Goal: Task Accomplishment & Management: Use online tool/utility

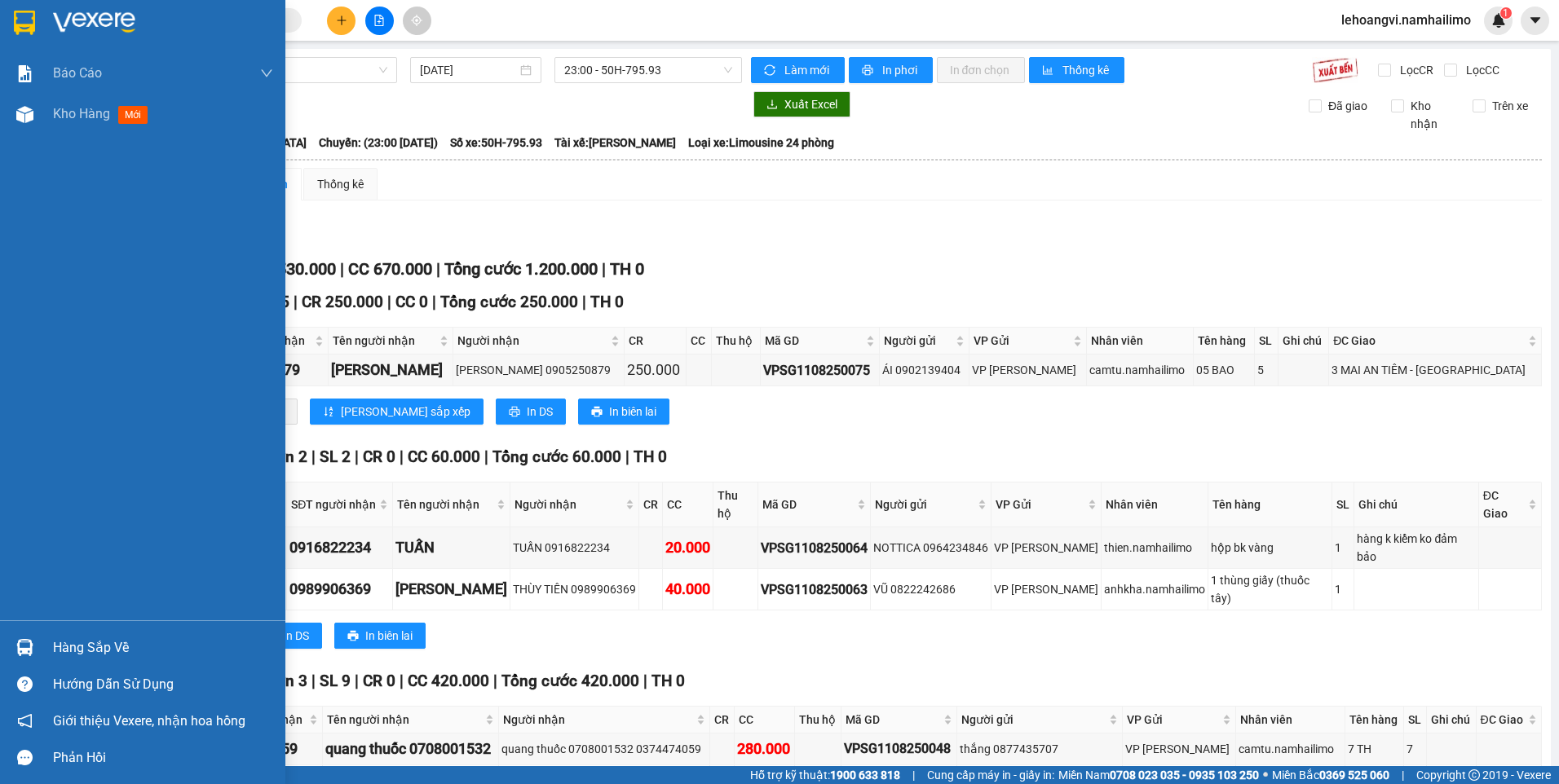
scroll to position [487, 0]
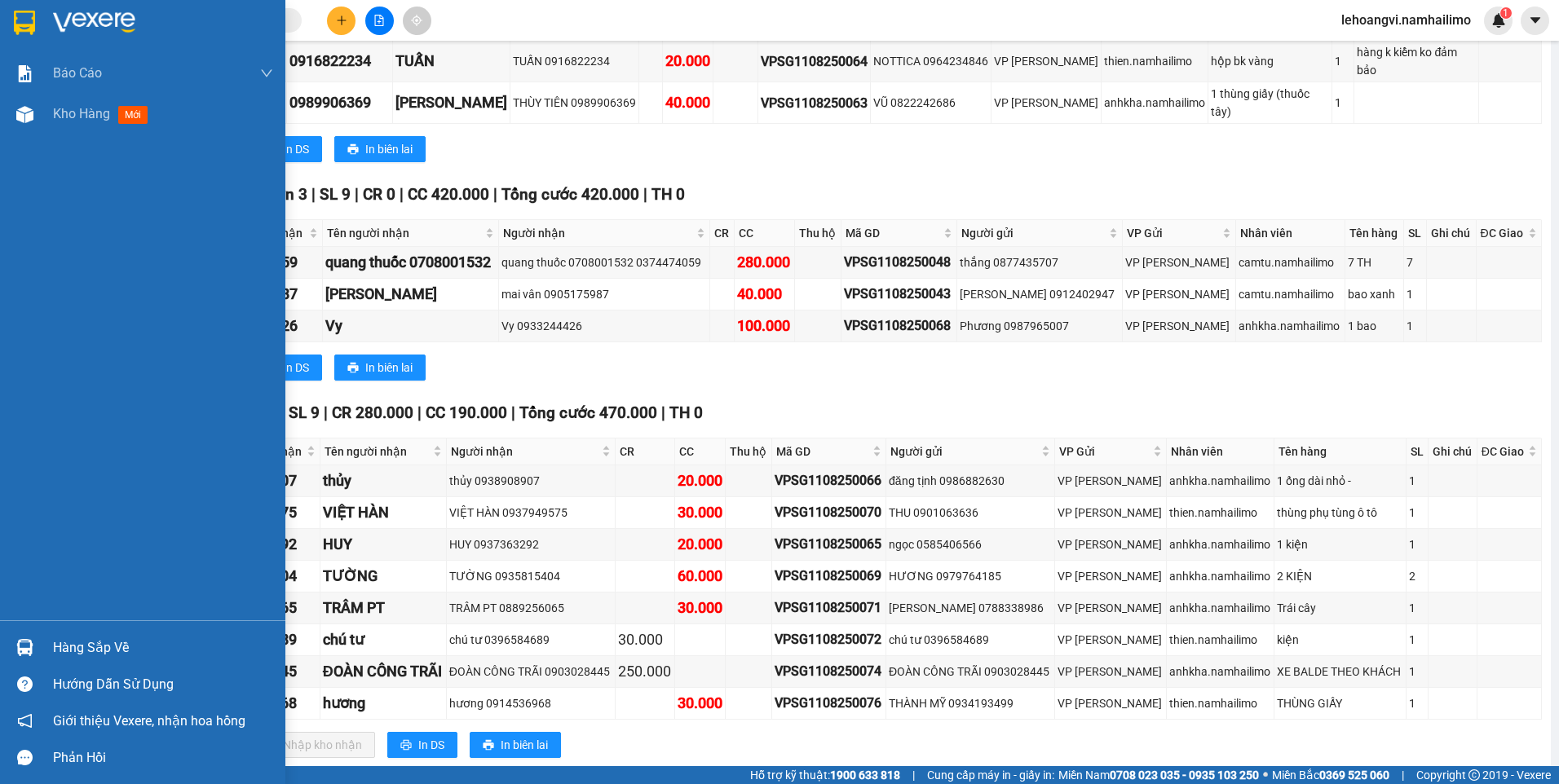
click at [24, 626] on div "Hàng sắp về Hướng dẫn sử dụng Giới thiệu Vexere, nhận hoa hồng Phản hồi" at bounding box center [143, 697] width 285 height 155
click at [25, 639] on div at bounding box center [25, 648] width 29 height 29
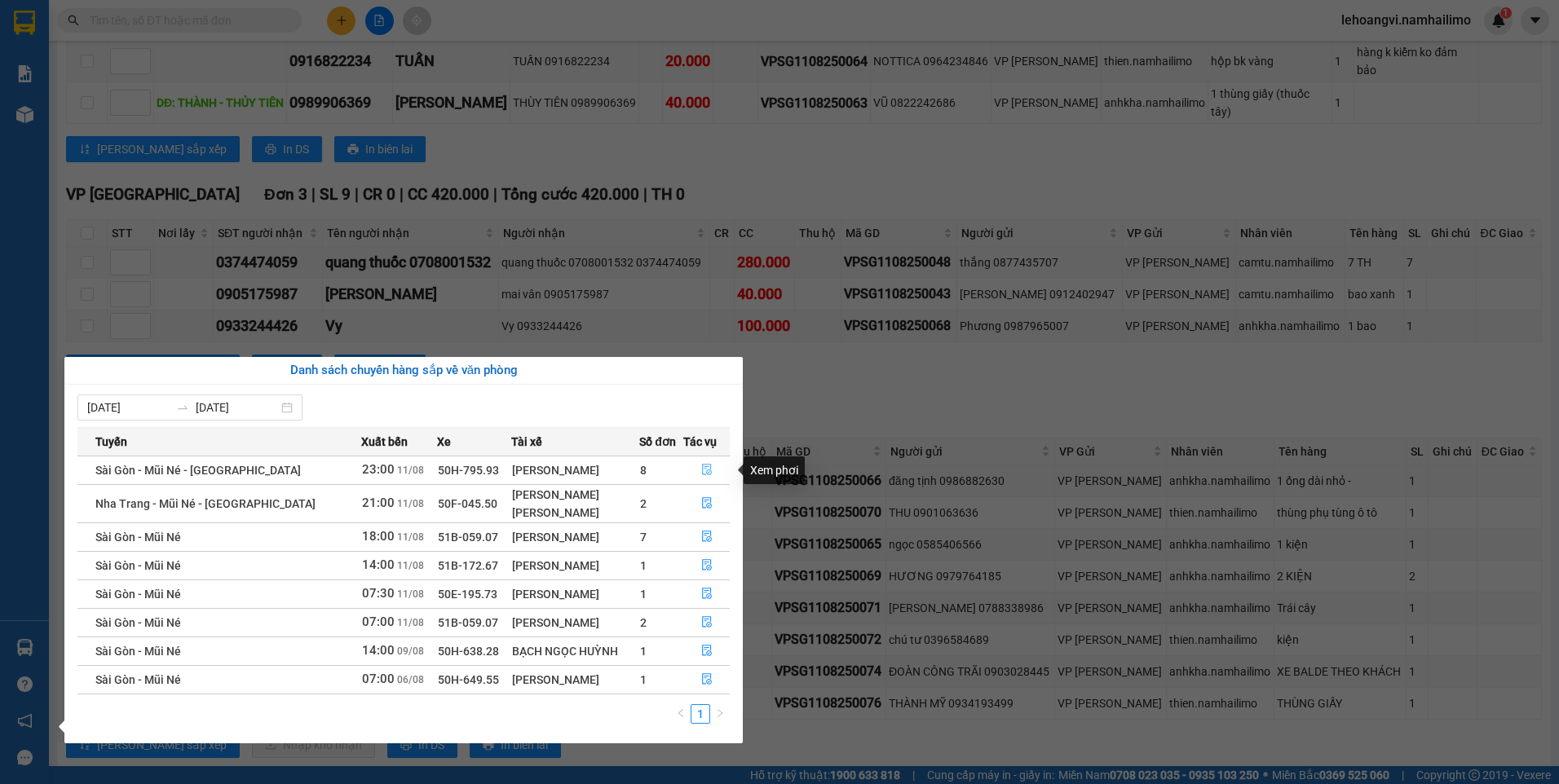
click at [706, 473] on icon "file-done" at bounding box center [707, 470] width 10 height 11
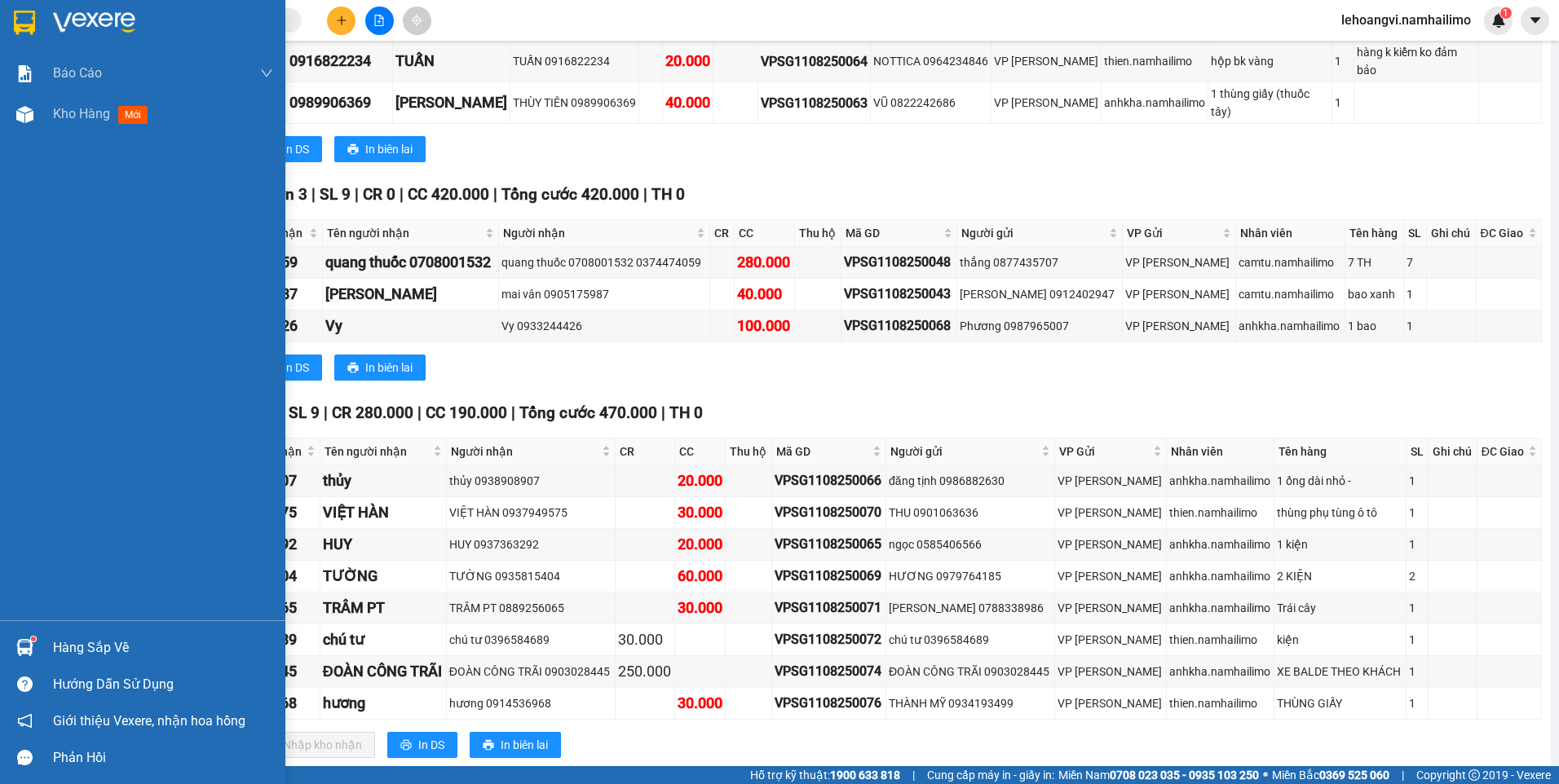
click at [69, 653] on div "Hàng sắp về" at bounding box center [162, 648] width 220 height 25
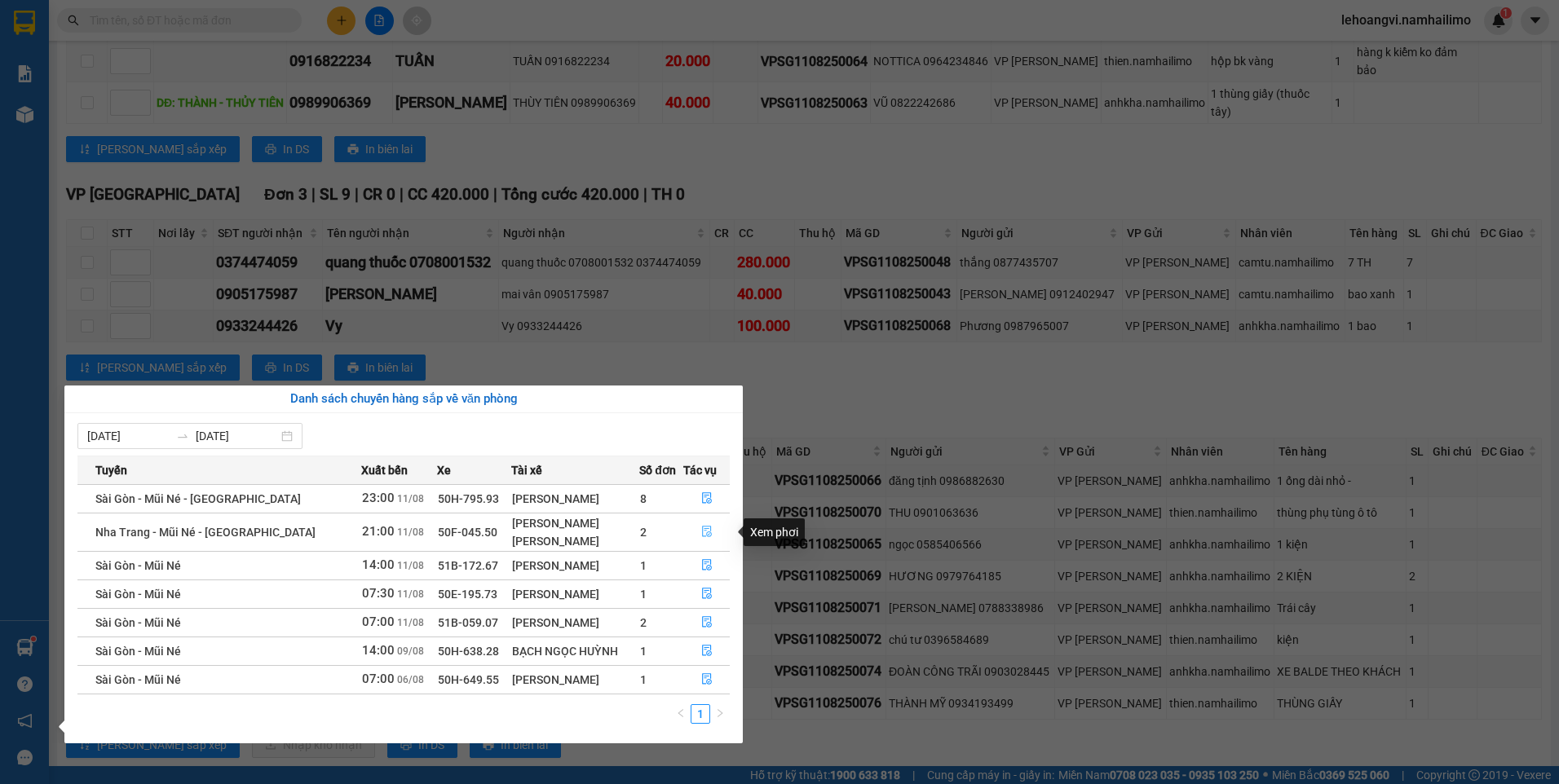
click at [709, 536] on icon "file-done" at bounding box center [707, 531] width 11 height 11
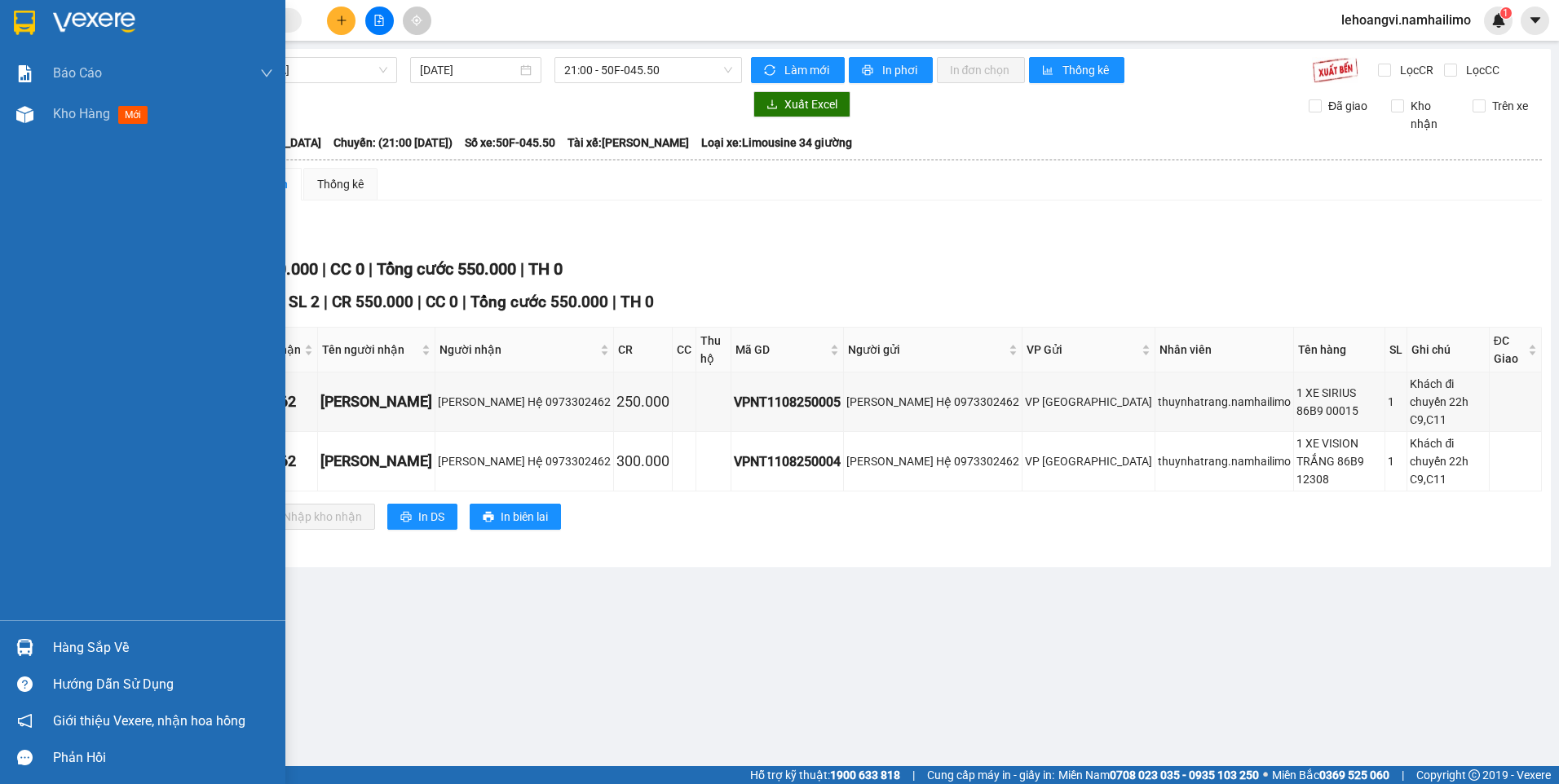
click at [73, 640] on div "Hàng sắp về" at bounding box center [162, 648] width 220 height 25
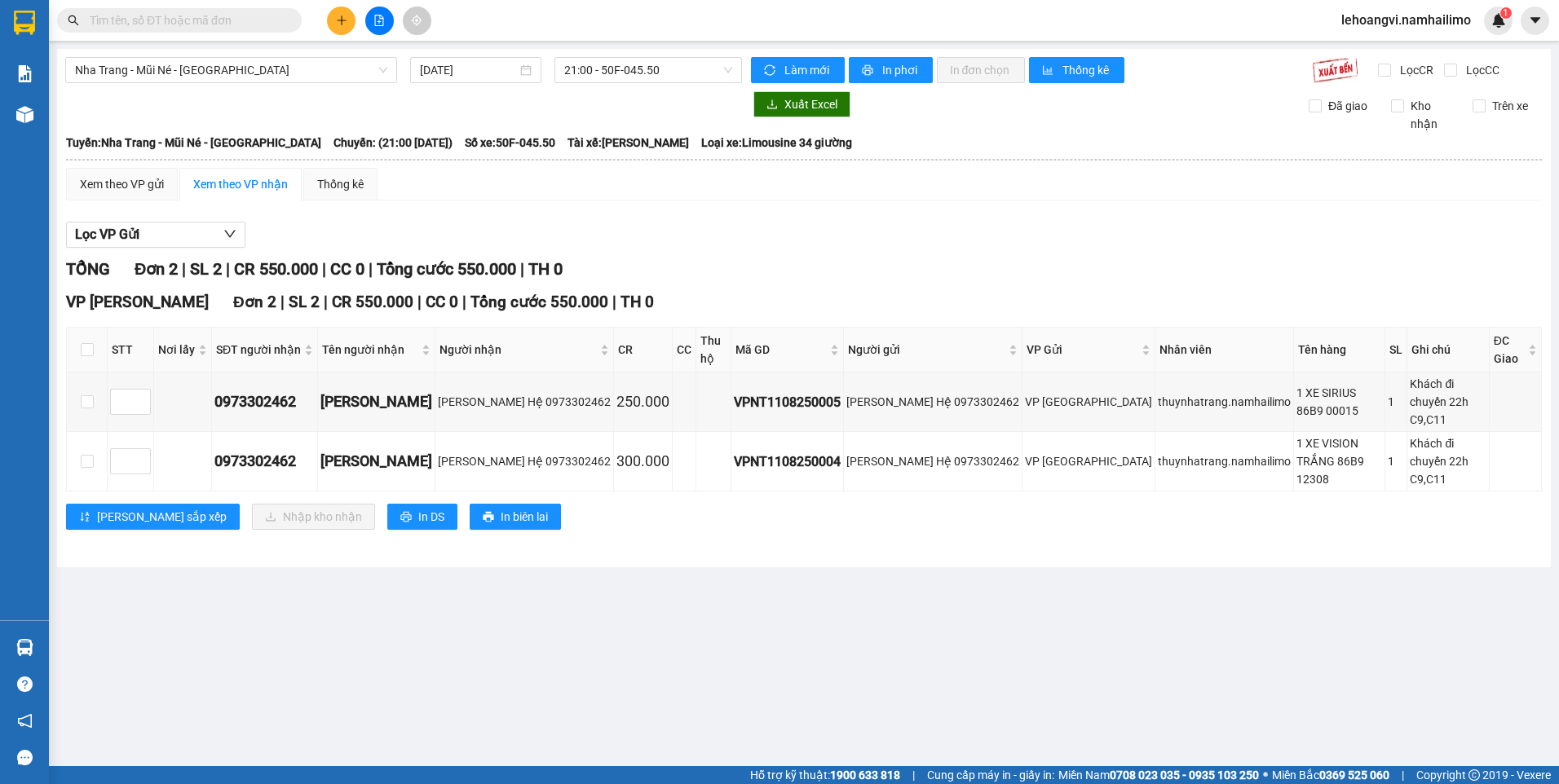
drag, startPoint x: 1005, startPoint y: 475, endPoint x: 985, endPoint y: 471, distance: 20.4
click at [993, 474] on section "Kết quả tìm kiếm ( 0 ) Bộ lọc No Data lehoangvi.namhailimo 1 Báo cáo Báo cáo dò…" at bounding box center [779, 392] width 1559 height 784
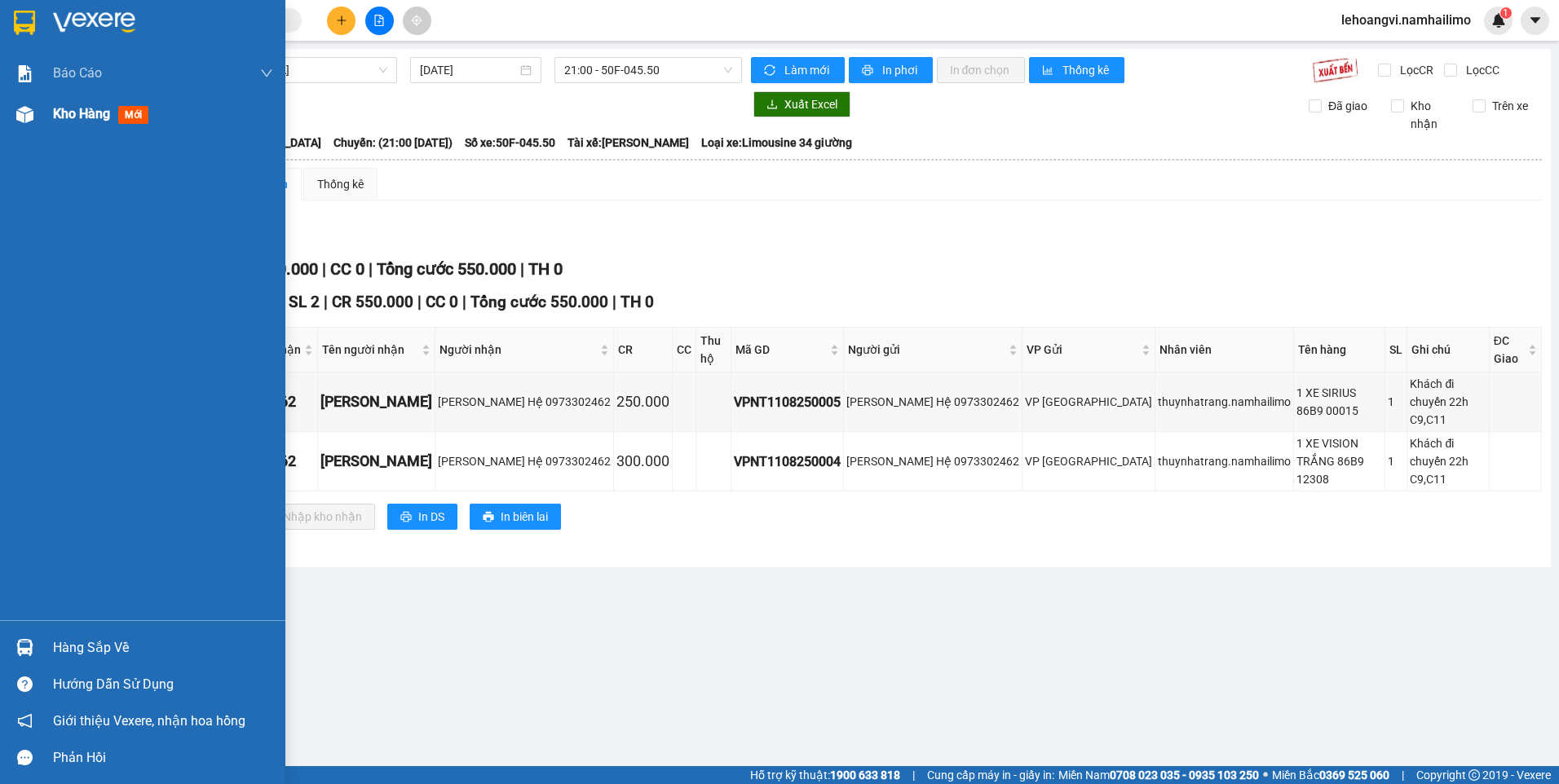
click at [58, 107] on span "Kho hàng" at bounding box center [81, 114] width 57 height 15
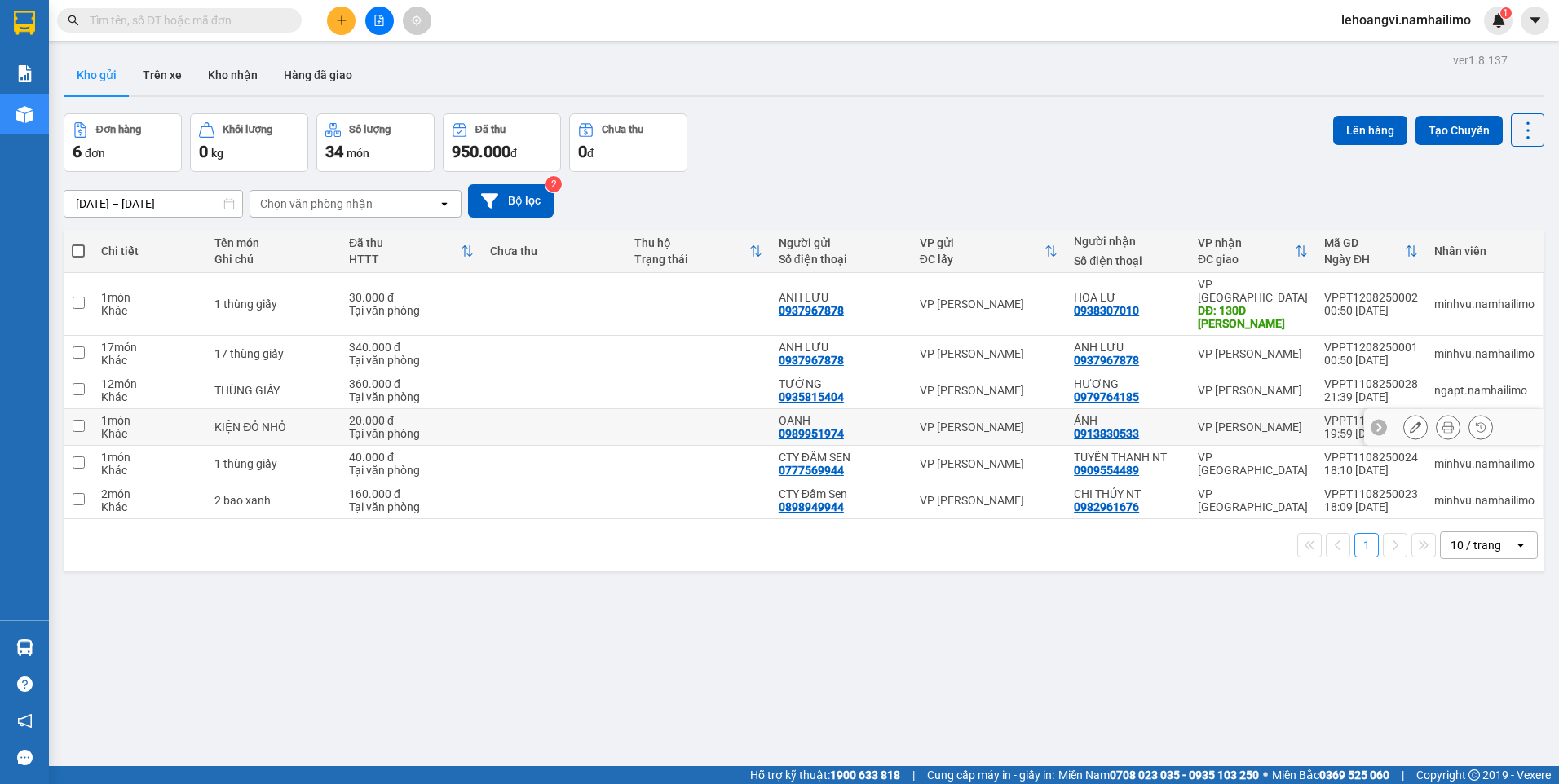
click at [1157, 415] on div "ÁNH" at bounding box center [1127, 420] width 108 height 13
checkbox input "true"
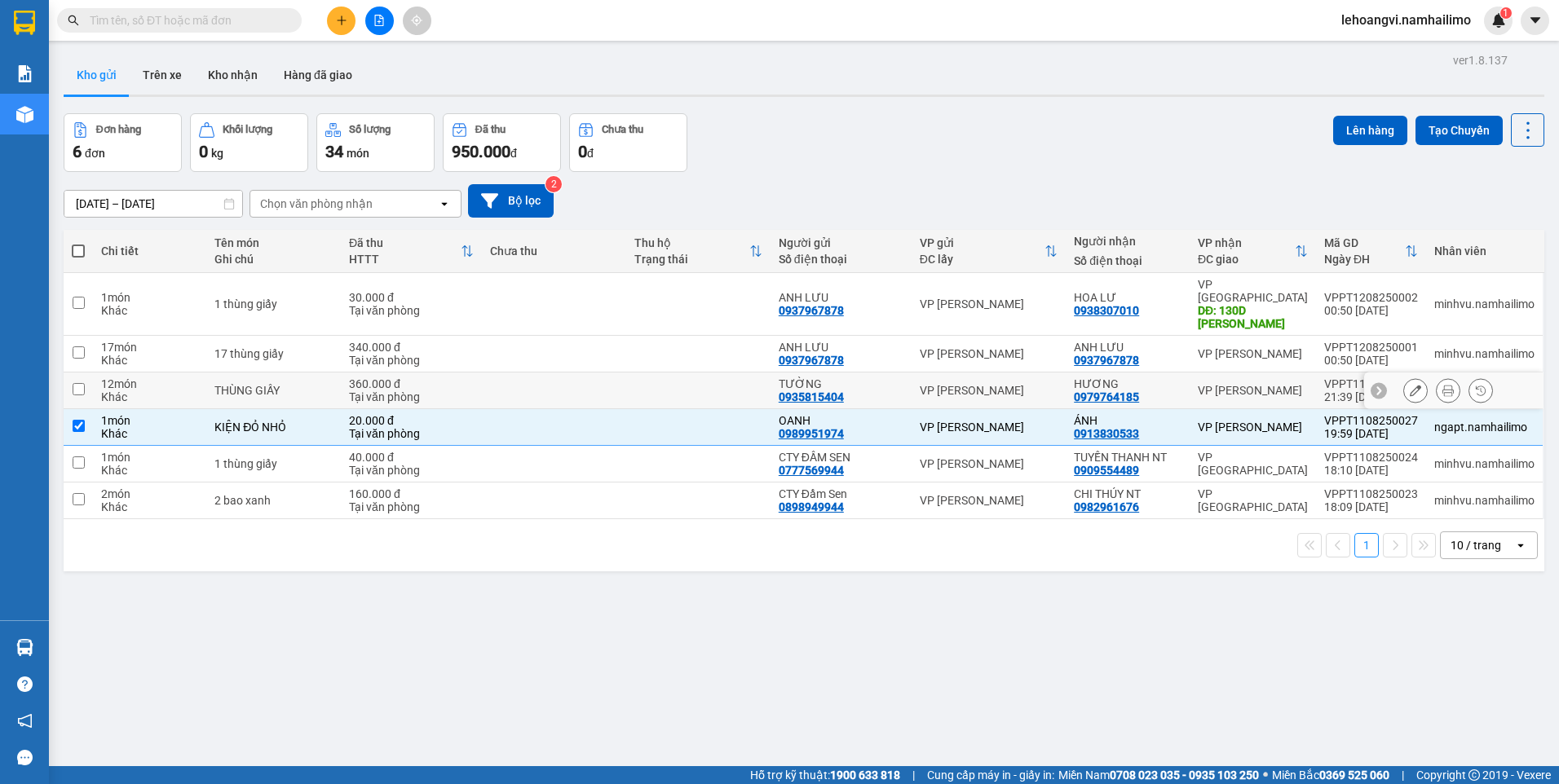
click at [1146, 377] on div "HƯƠNG 0979764185" at bounding box center [1127, 390] width 108 height 26
checkbox input "true"
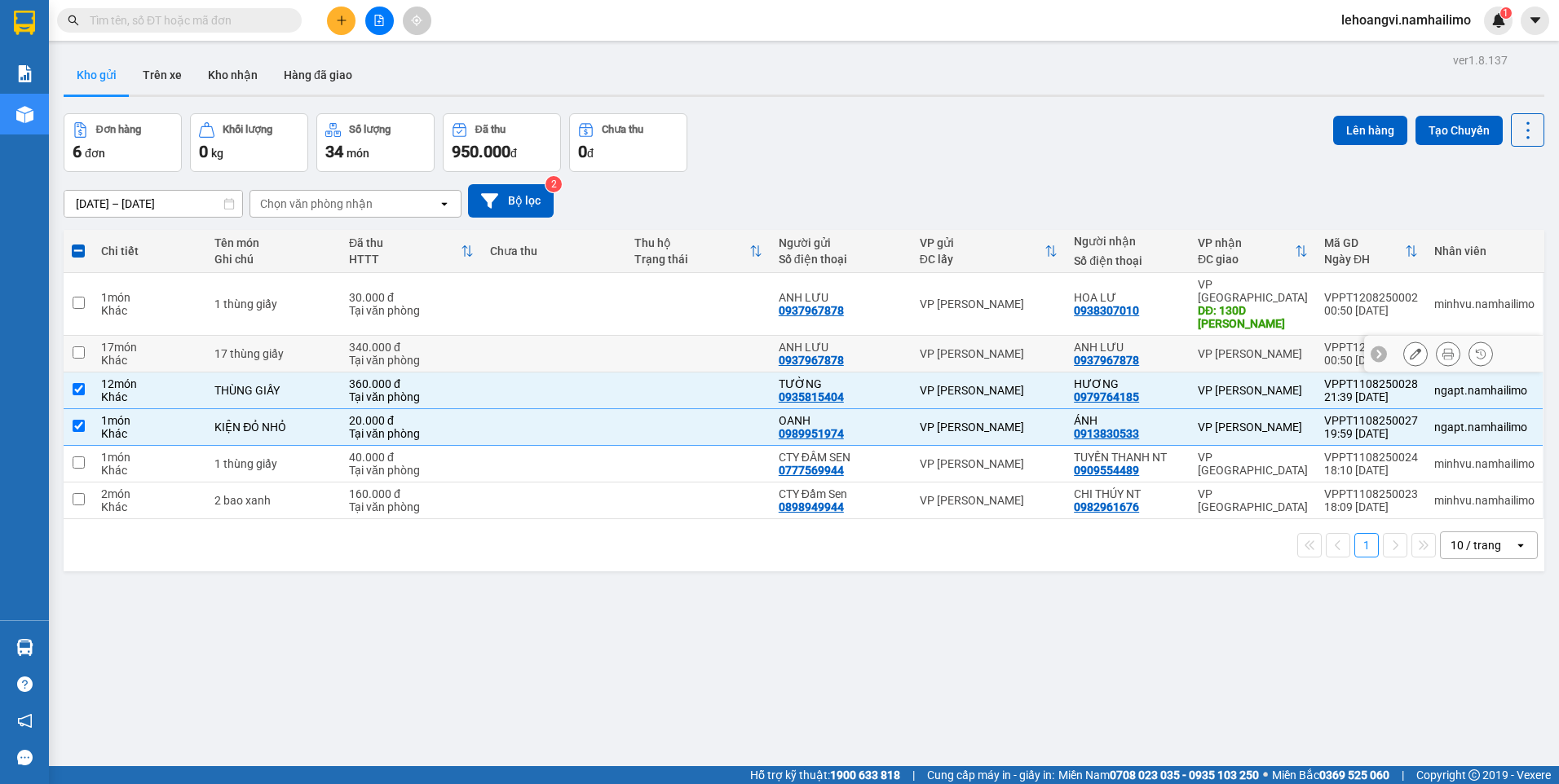
click at [1093, 341] on div "ANH LƯU" at bounding box center [1127, 347] width 108 height 13
checkbox input "true"
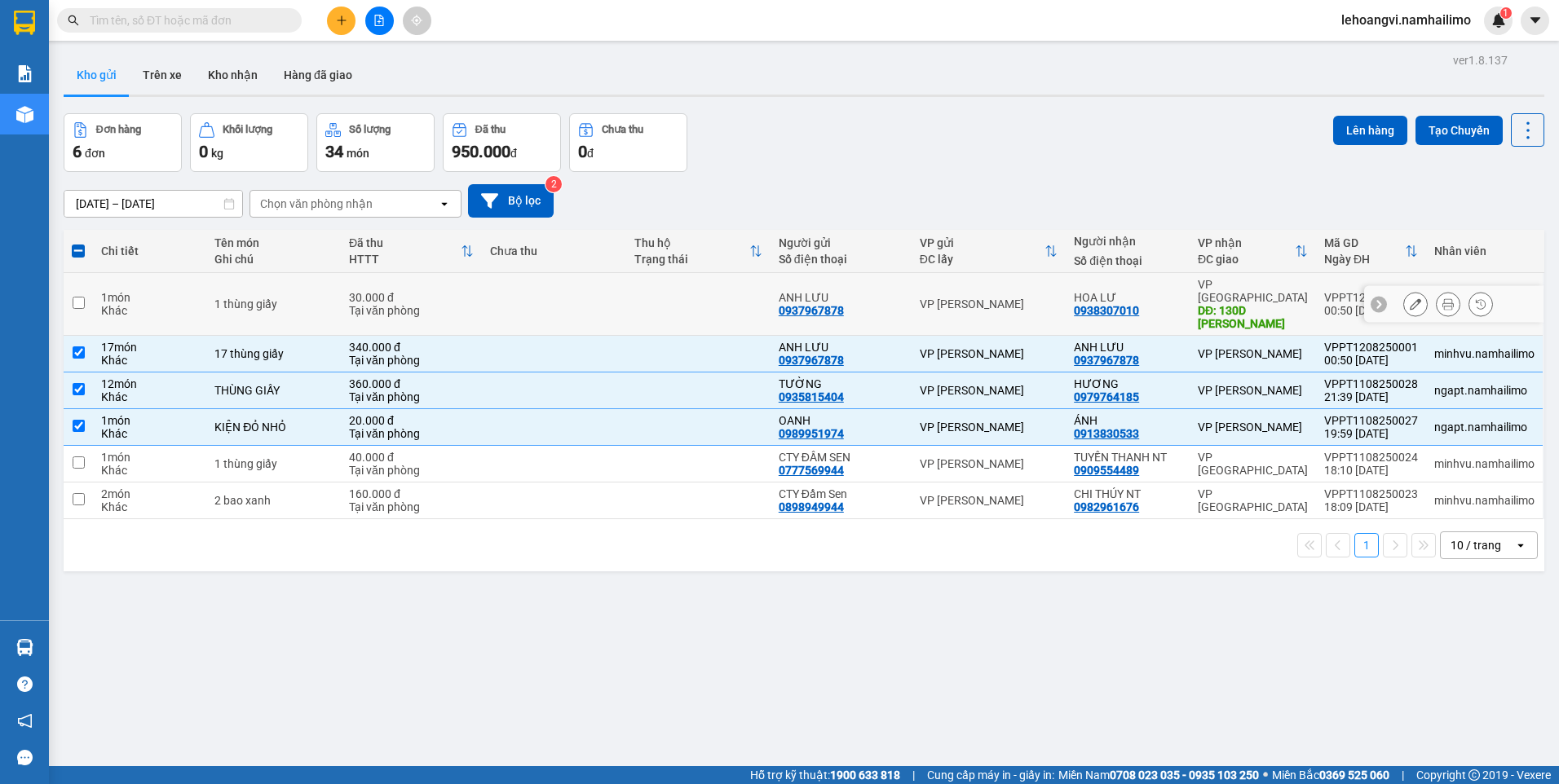
click at [954, 286] on td "VP [PERSON_NAME]" at bounding box center [989, 305] width 155 height 63
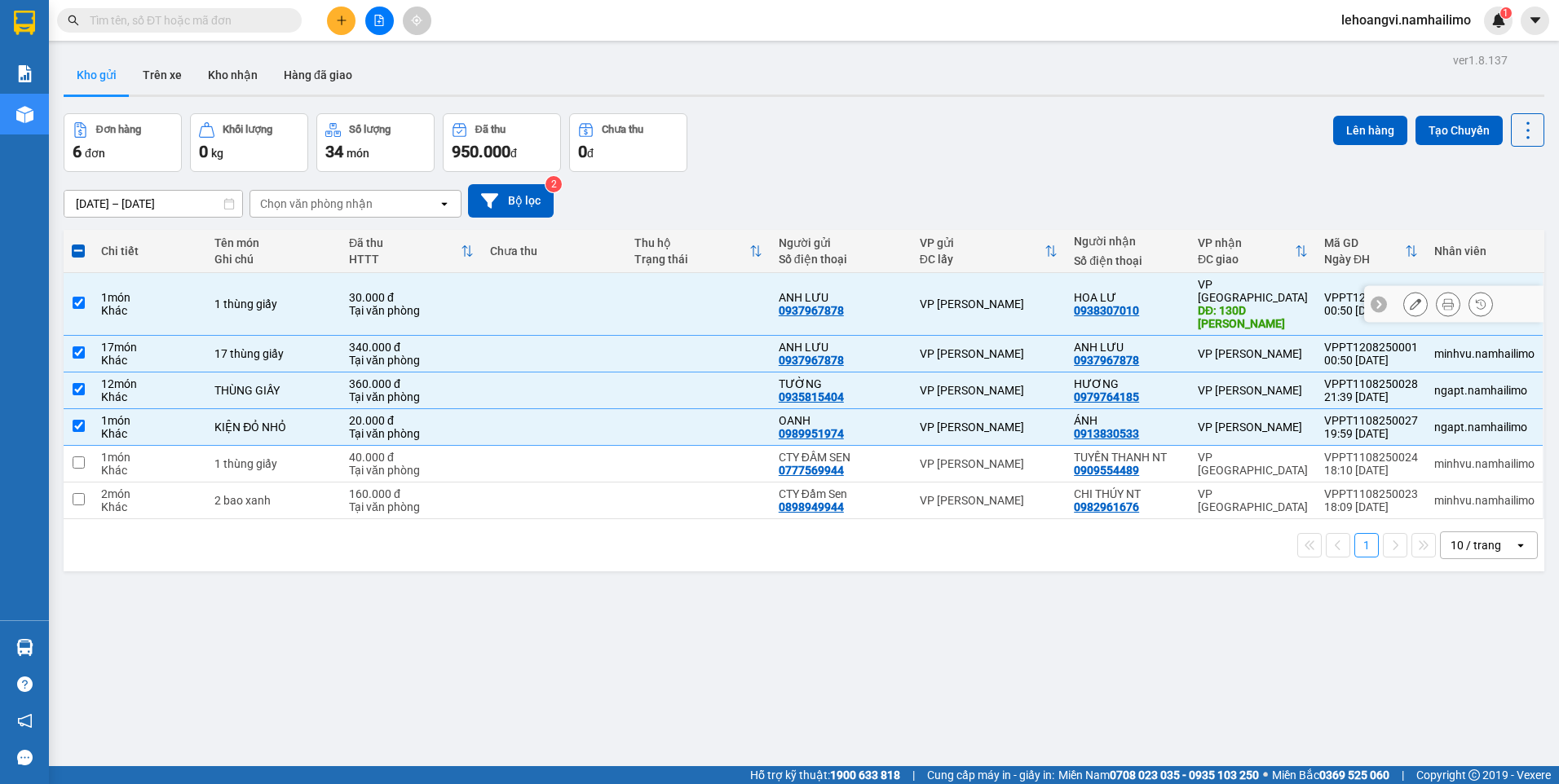
click at [1133, 291] on div "HOA LƯ" at bounding box center [1127, 297] width 108 height 13
checkbox input "false"
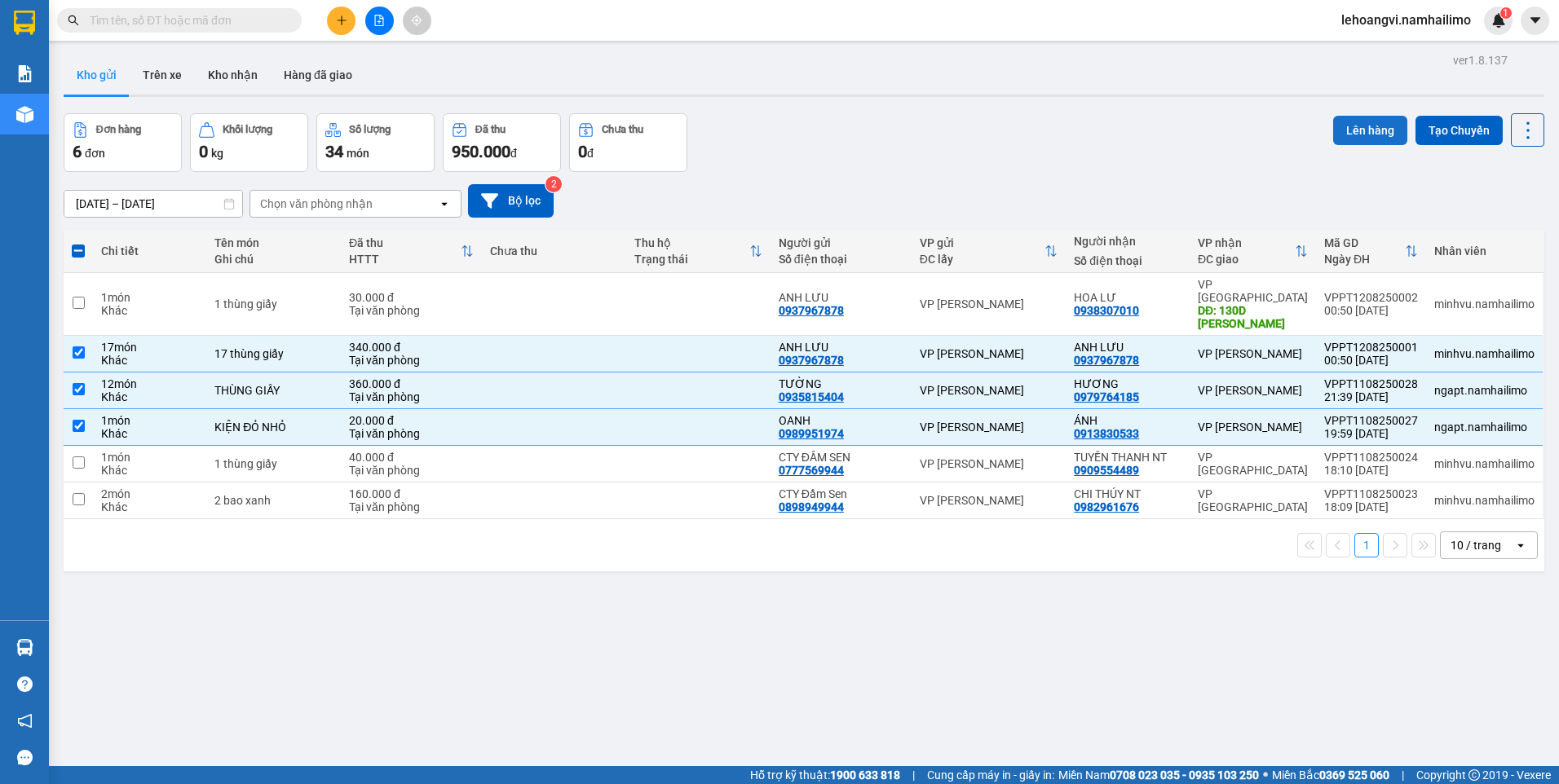
click at [1357, 138] on button "Lên hàng" at bounding box center [1370, 130] width 74 height 30
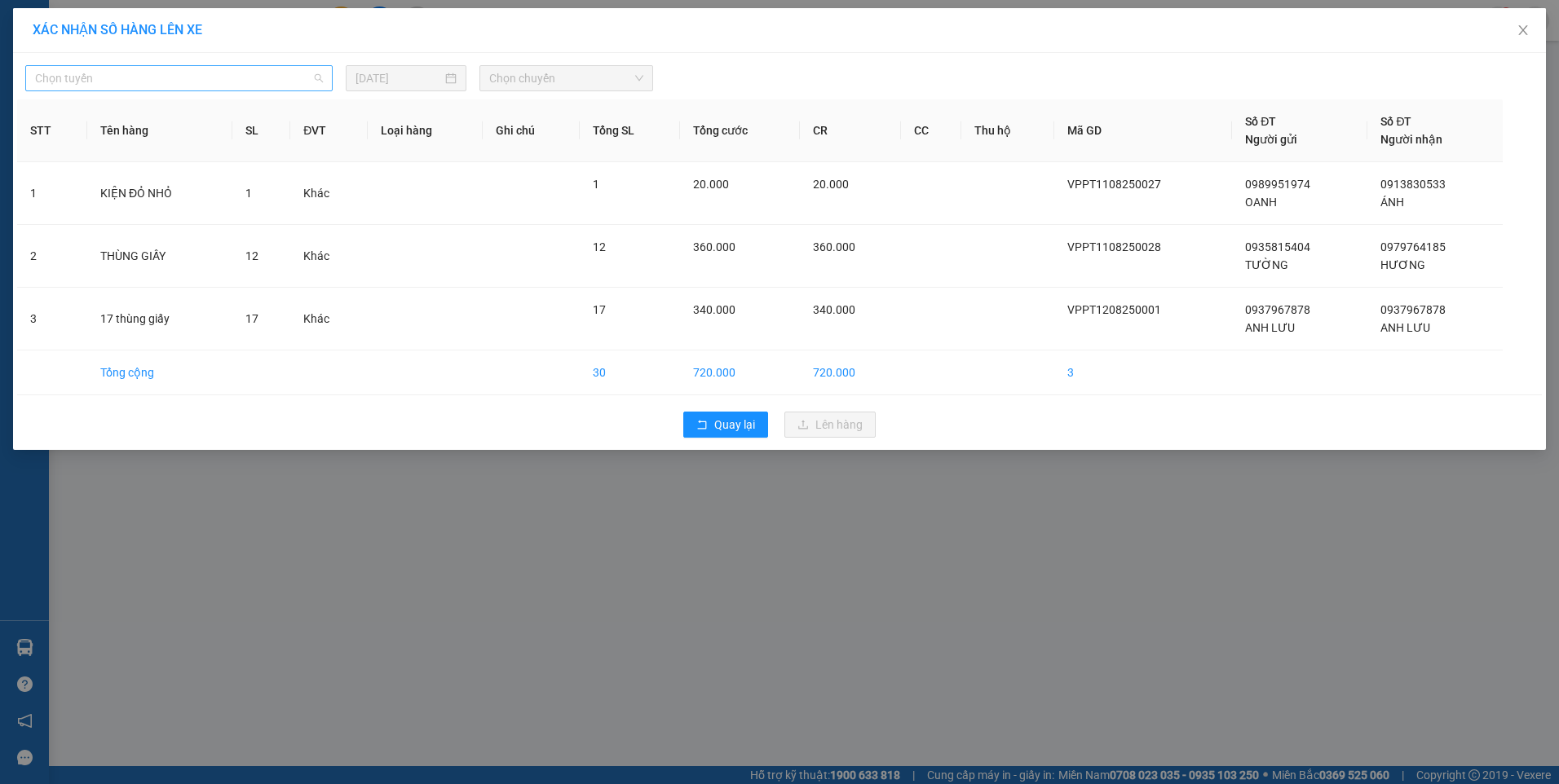
click at [128, 79] on span "Chọn tuyến" at bounding box center [178, 78] width 288 height 25
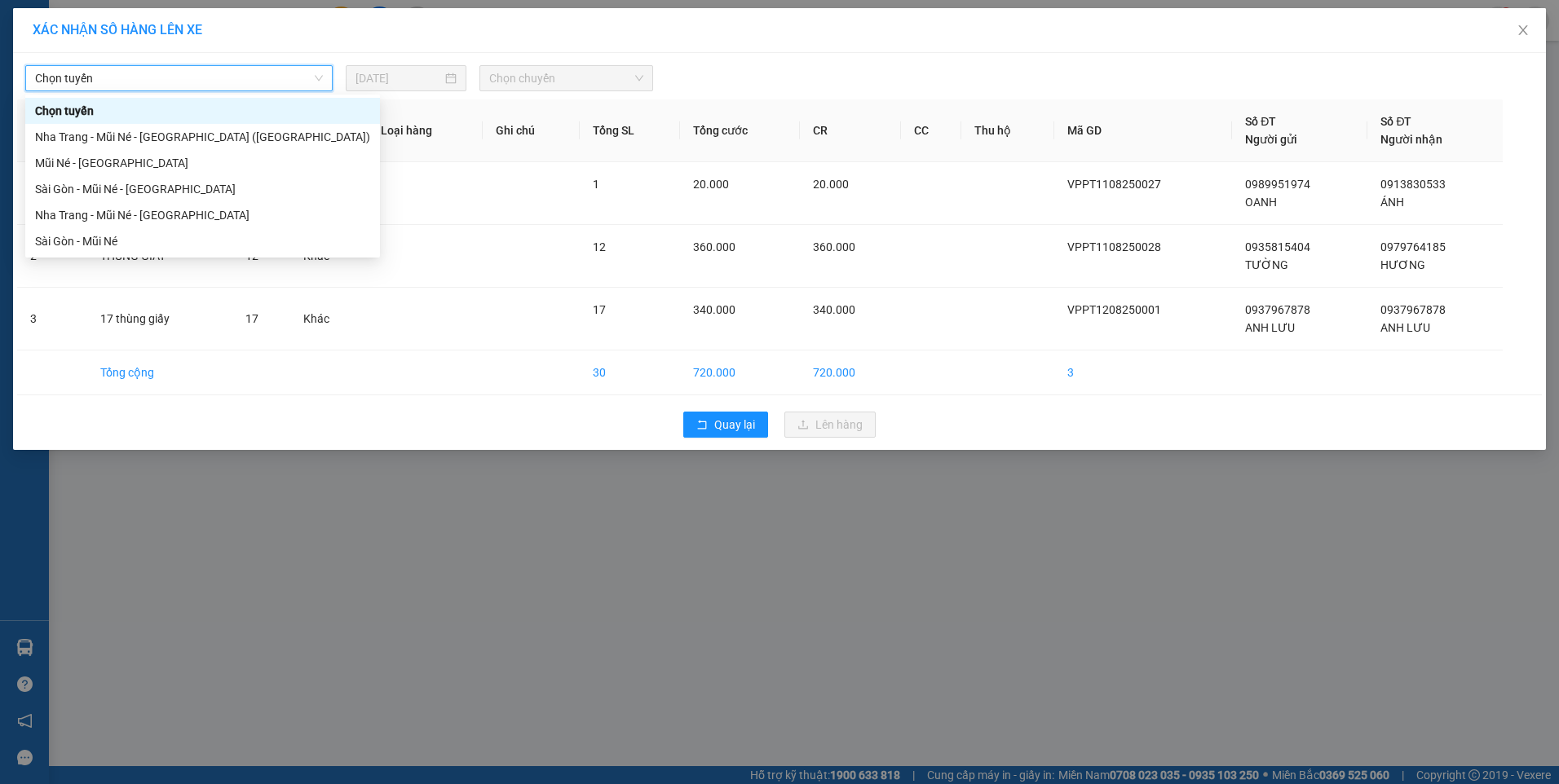
click at [211, 81] on span "Chọn tuyến" at bounding box center [178, 78] width 288 height 25
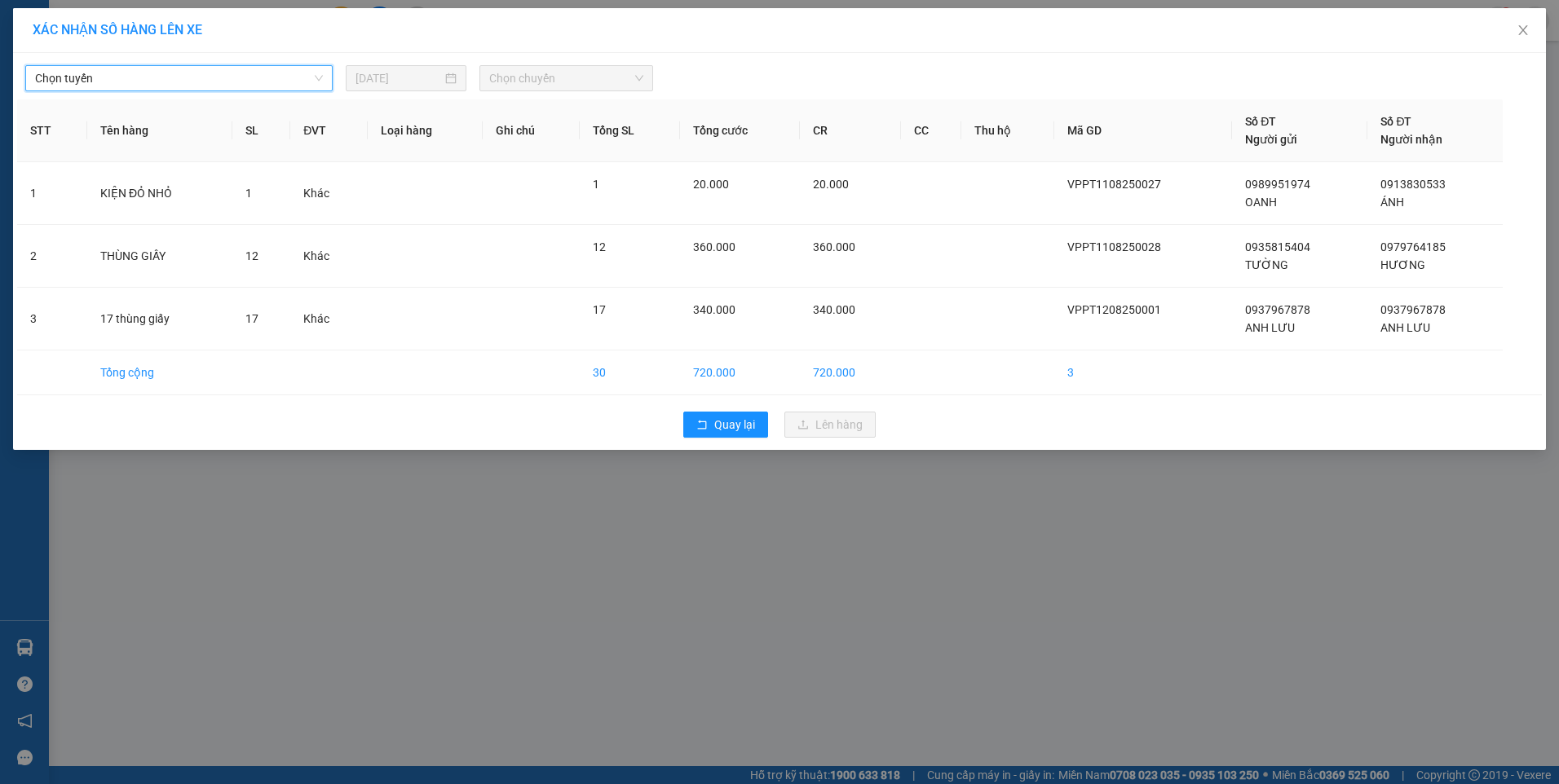
click at [210, 81] on span "Chọn tuyến" at bounding box center [178, 78] width 288 height 25
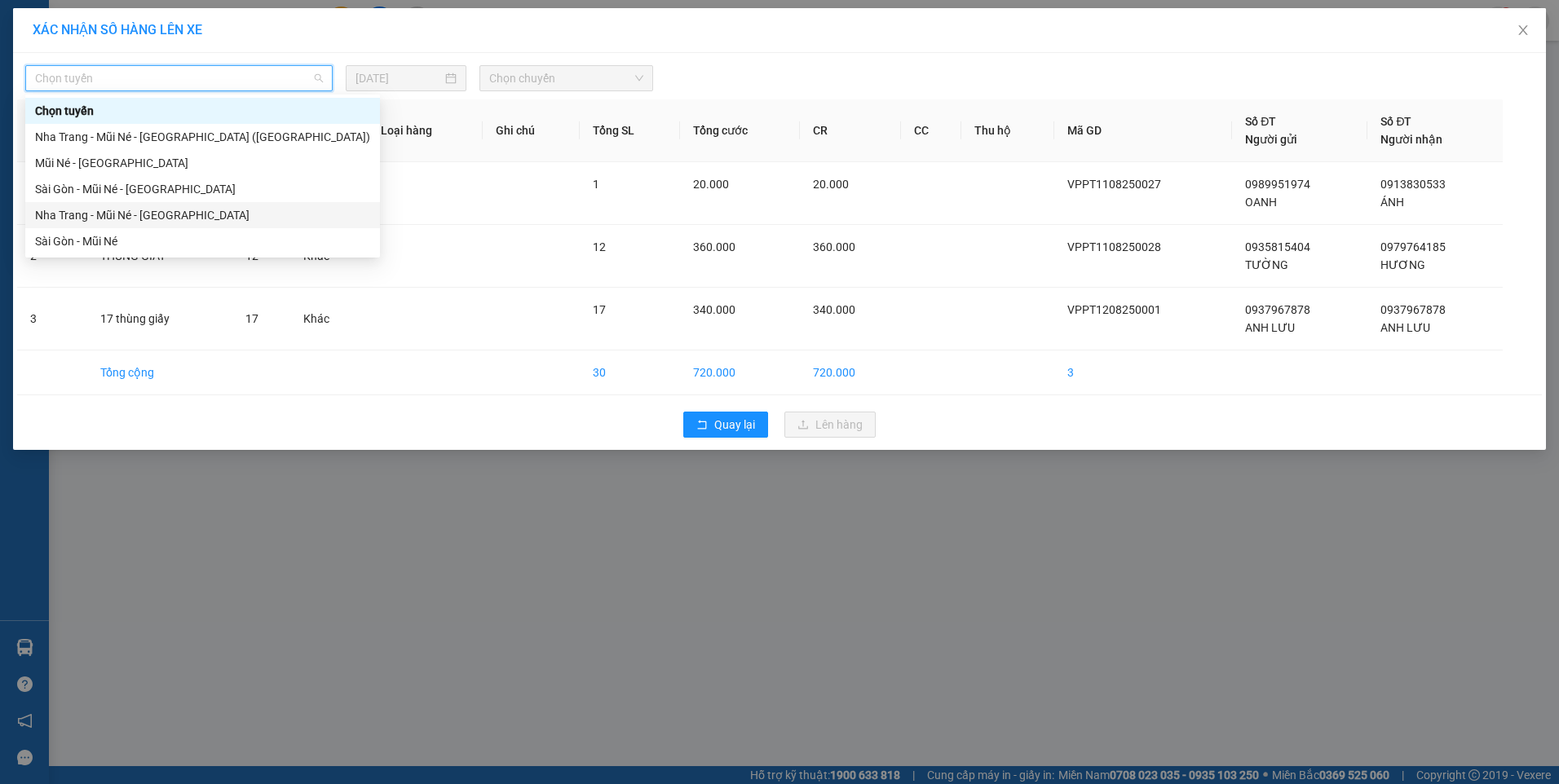
click at [172, 220] on div "Nha Trang - Mũi Né - [GEOGRAPHIC_DATA]" at bounding box center [202, 215] width 336 height 18
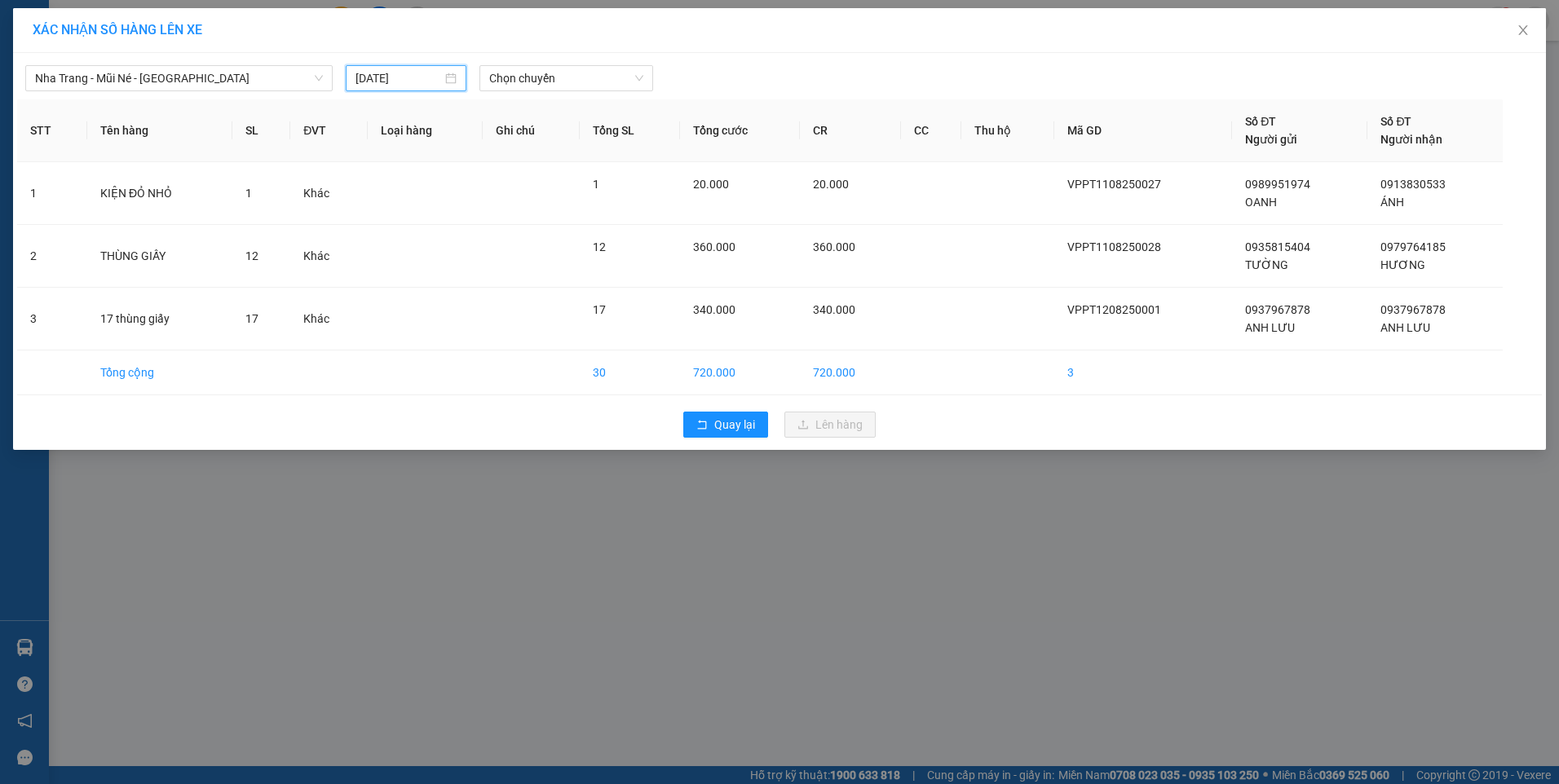
click at [416, 71] on input "[DATE]" at bounding box center [399, 78] width 87 height 18
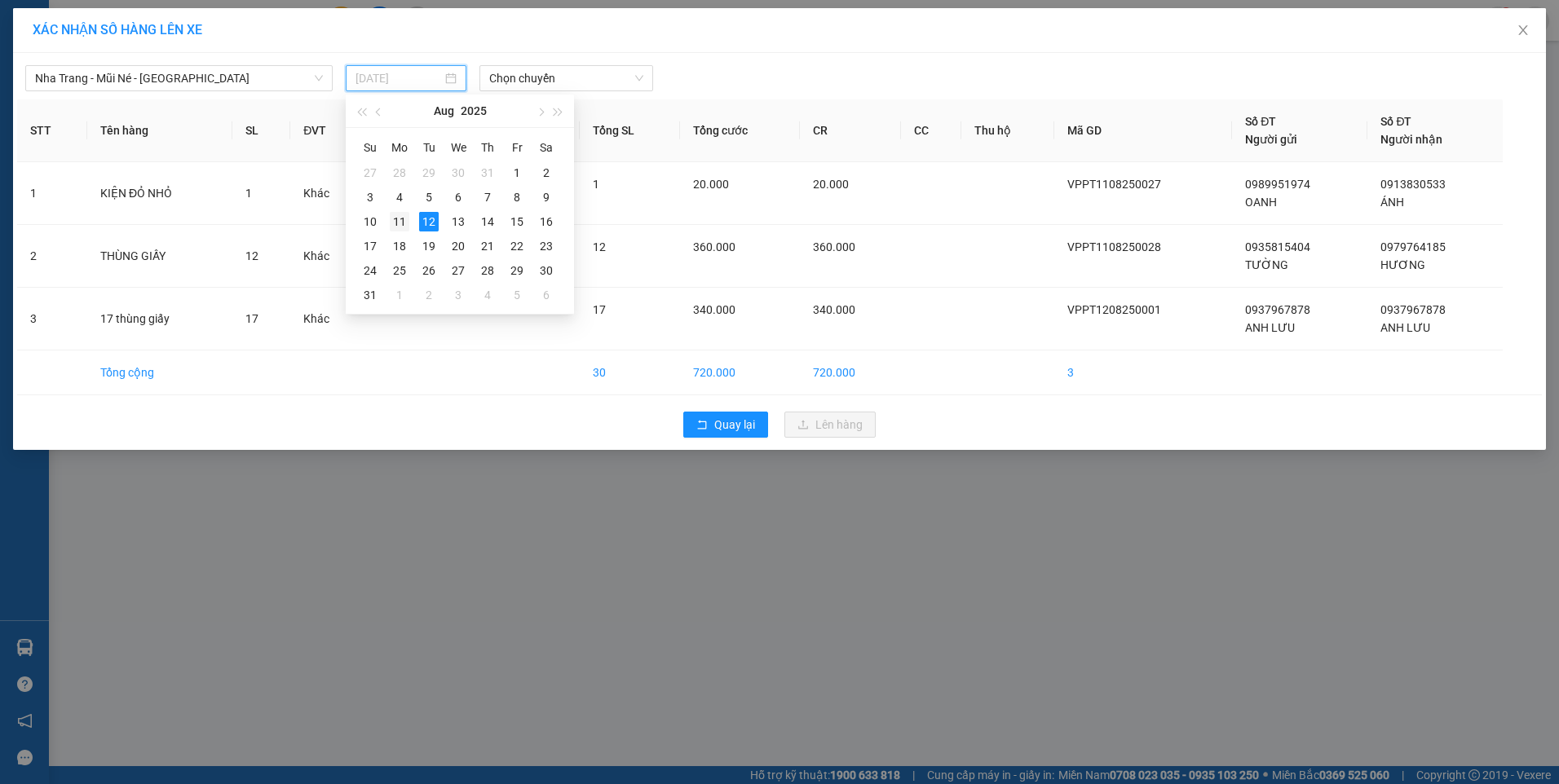
drag, startPoint x: 404, startPoint y: 224, endPoint x: 412, endPoint y: 211, distance: 15.3
click at [404, 223] on div "11" at bounding box center [399, 222] width 20 height 20
type input "[DATE]"
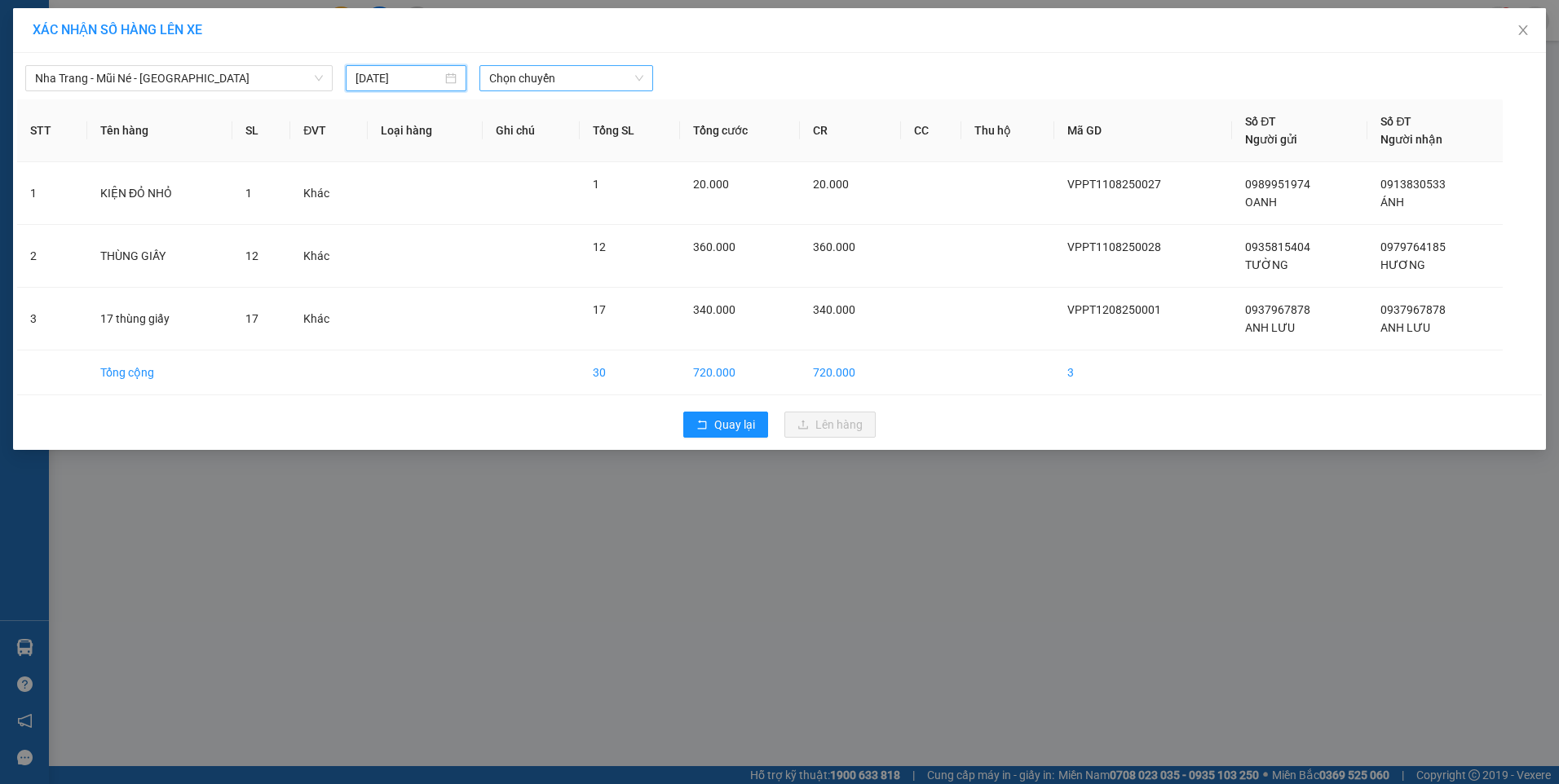
click at [563, 83] on span "Chọn chuyến" at bounding box center [566, 78] width 154 height 25
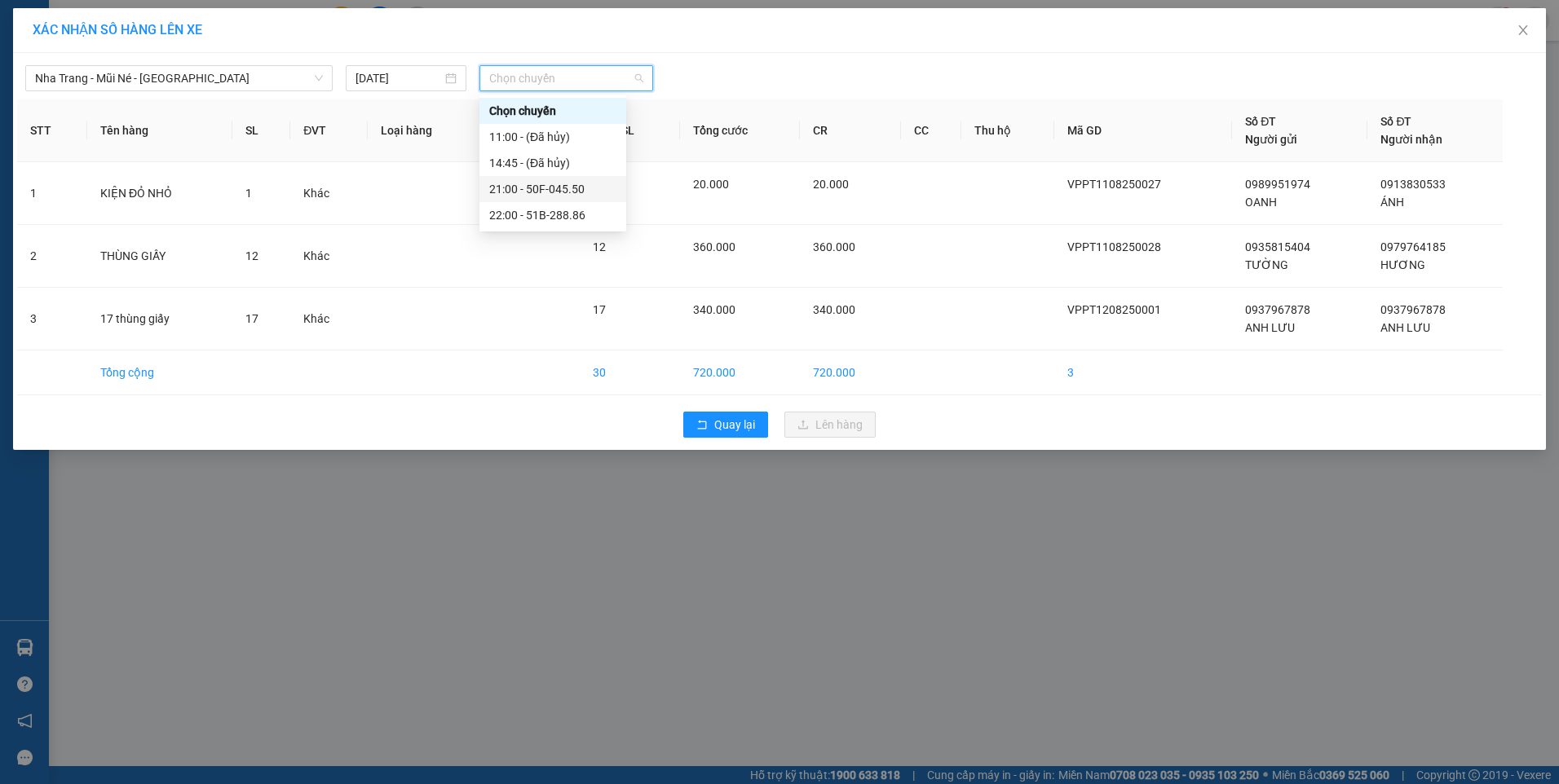
click at [572, 192] on div "21:00 - 50F-045.50" at bounding box center [553, 189] width 127 height 18
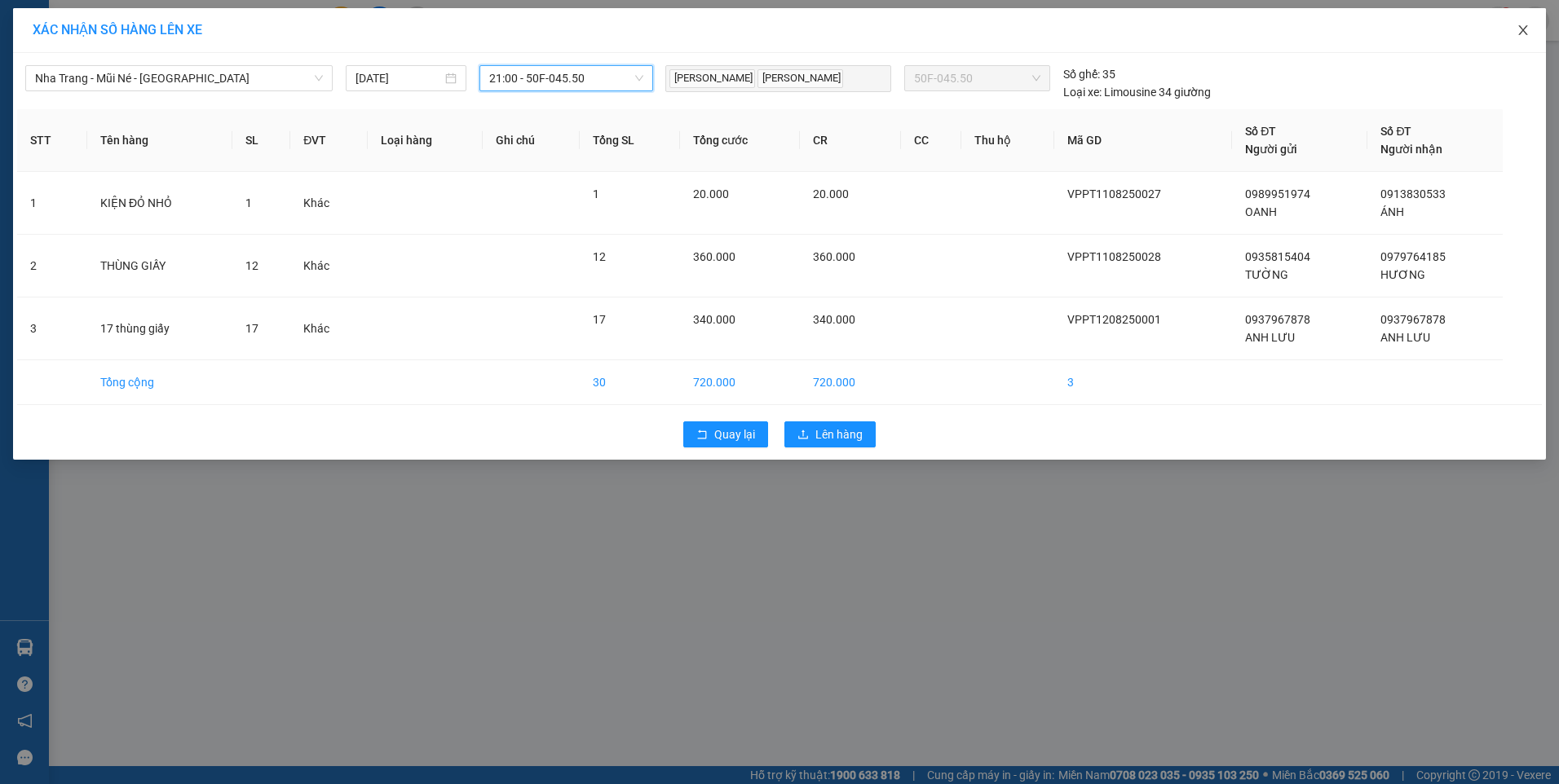
click at [1524, 33] on icon "close" at bounding box center [1522, 30] width 13 height 13
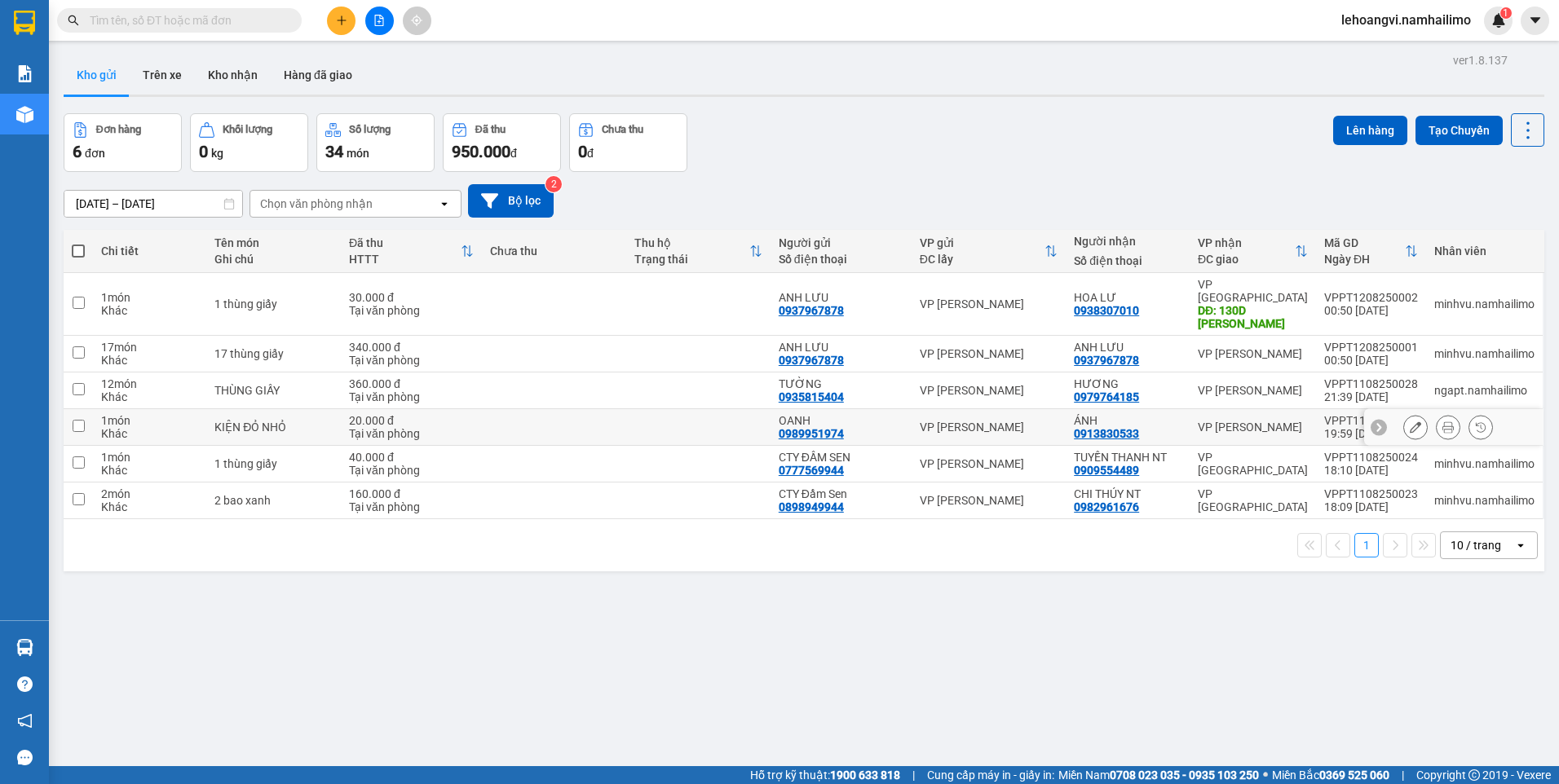
drag, startPoint x: 1237, startPoint y: 414, endPoint x: 1238, endPoint y: 388, distance: 26.0
click at [1237, 420] on div "VP [PERSON_NAME]" at bounding box center [1253, 426] width 110 height 13
checkbox input "true"
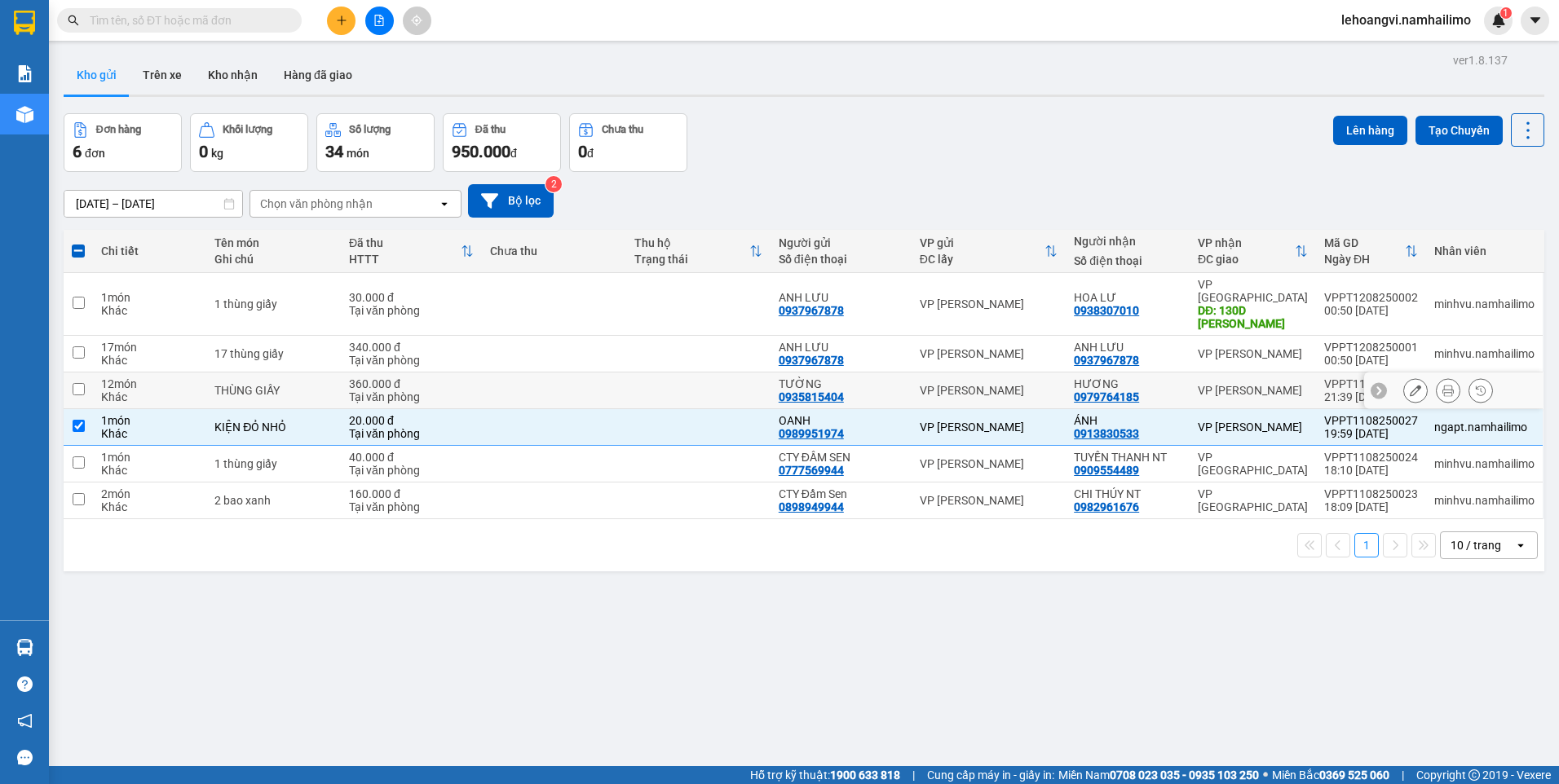
click at [1240, 384] on div "VP [PERSON_NAME]" at bounding box center [1253, 390] width 110 height 13
checkbox input "true"
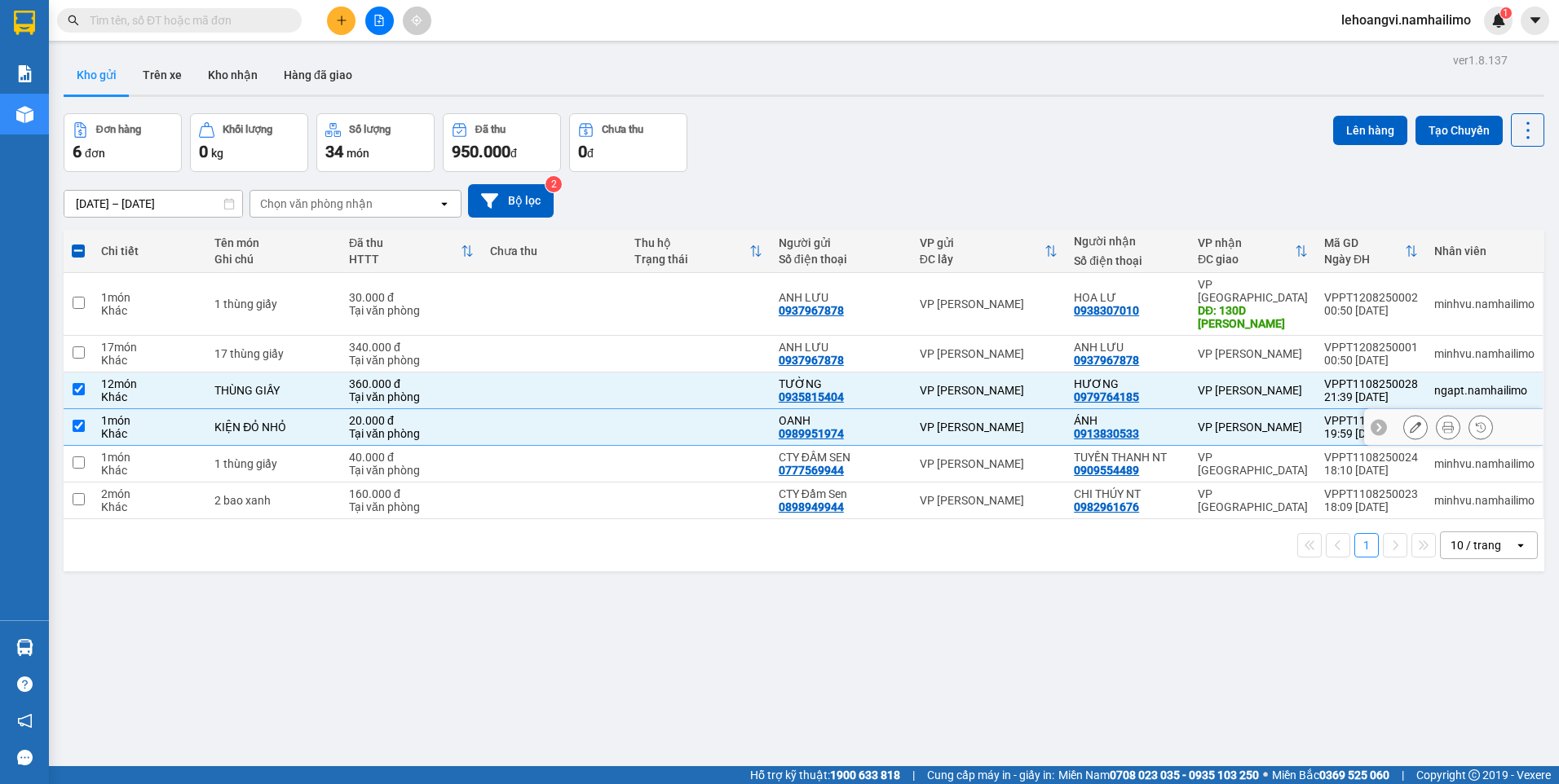
drag, startPoint x: 1243, startPoint y: 408, endPoint x: 1248, endPoint y: 367, distance: 41.3
click at [1241, 420] on div "VP [PERSON_NAME]" at bounding box center [1253, 426] width 110 height 13
checkbox input "false"
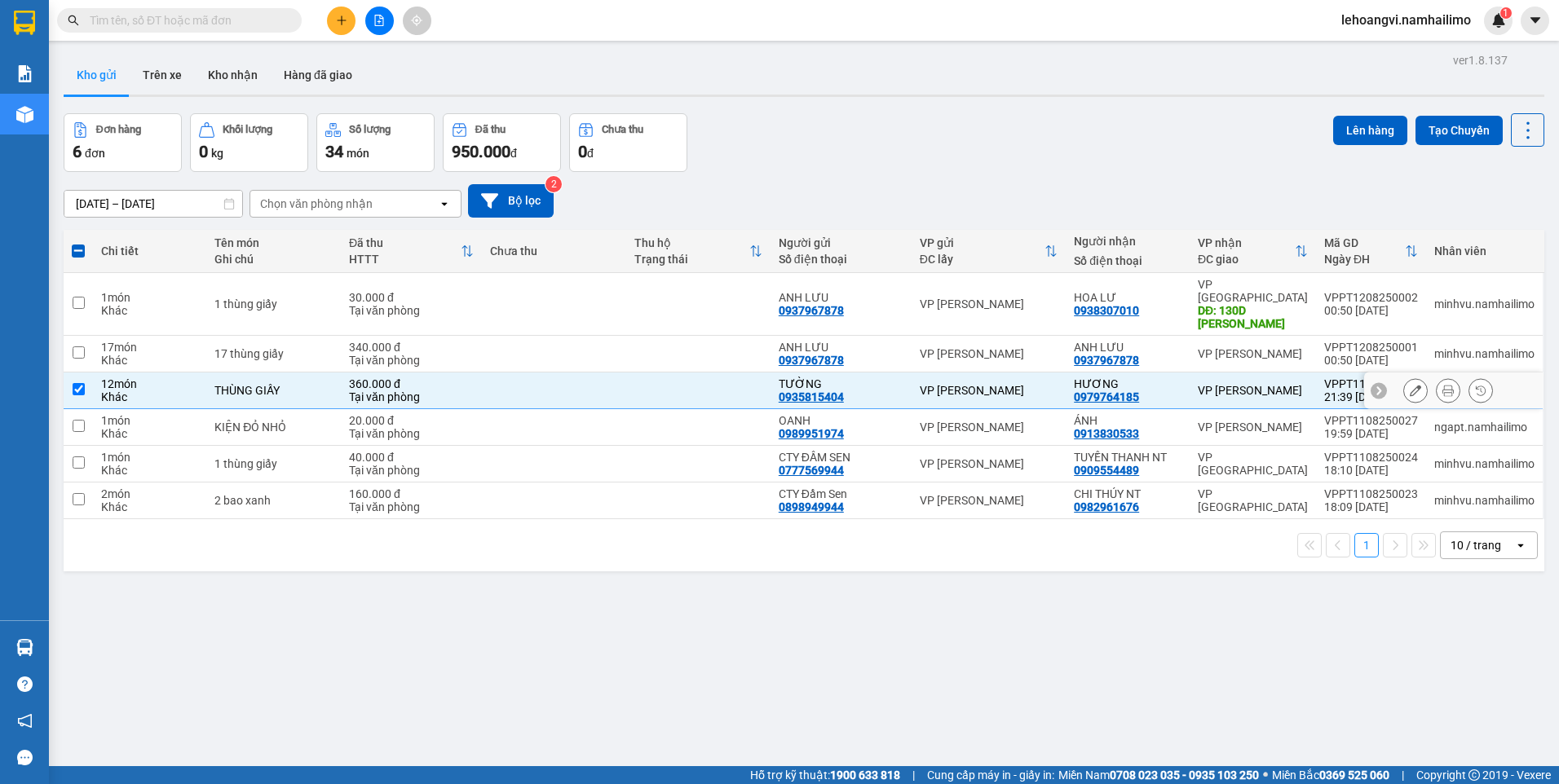
click at [1248, 373] on td "VP [PERSON_NAME]" at bounding box center [1252, 391] width 127 height 37
checkbox input "false"
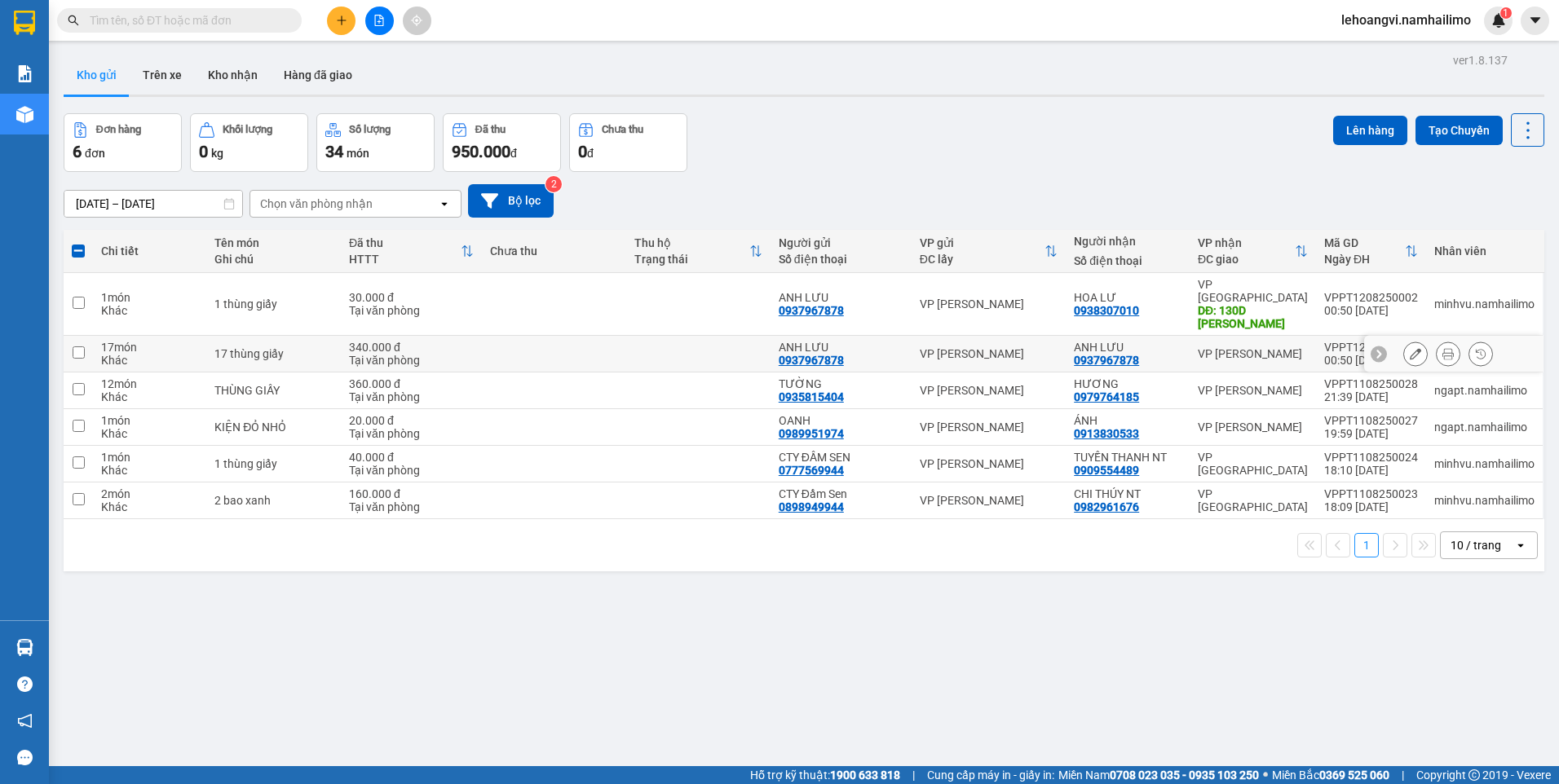
click at [1252, 336] on td "VP [PERSON_NAME]" at bounding box center [1252, 353] width 127 height 37
checkbox input "true"
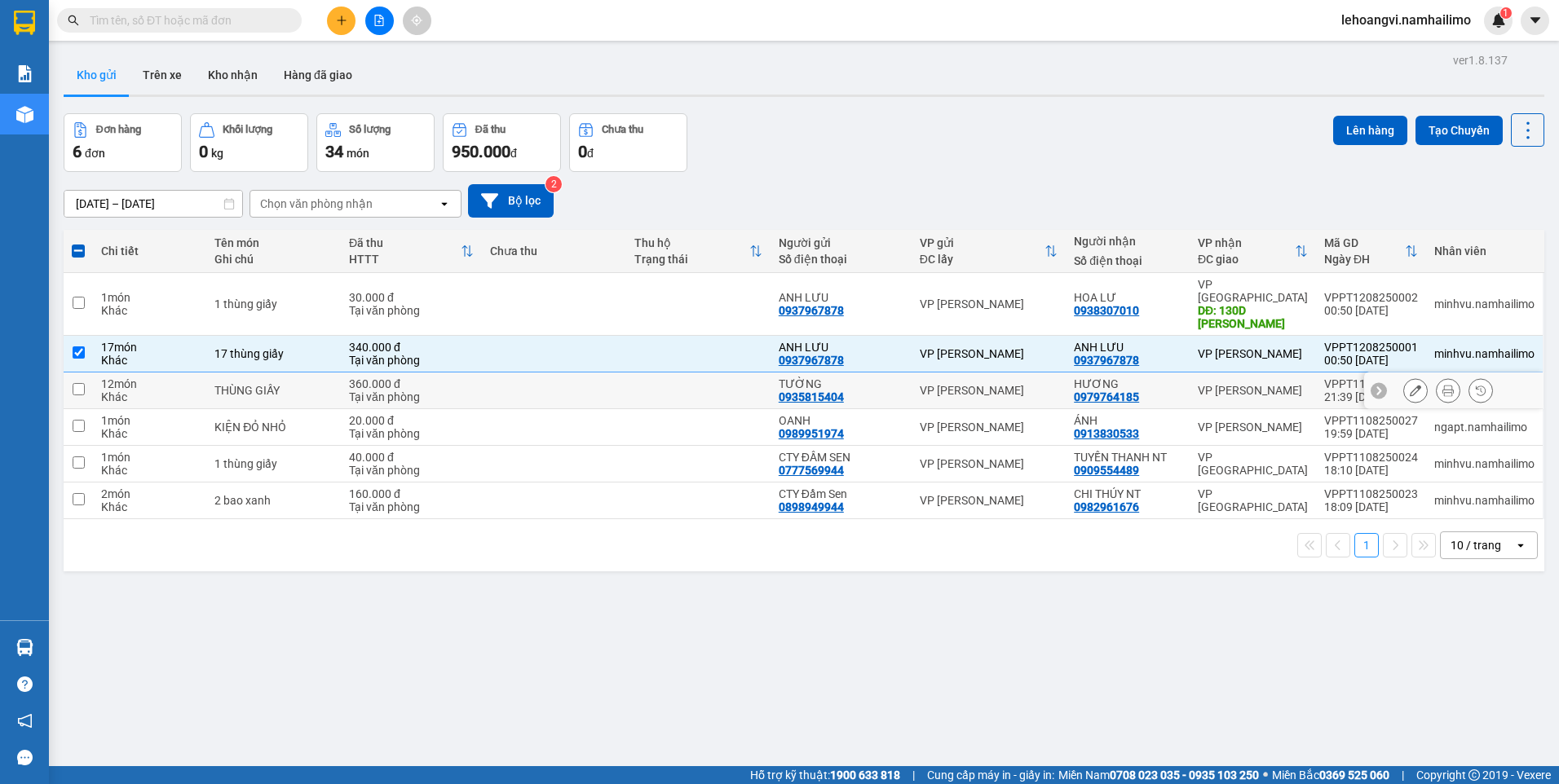
click at [1246, 384] on div "VP [PERSON_NAME]" at bounding box center [1253, 390] width 110 height 13
checkbox input "true"
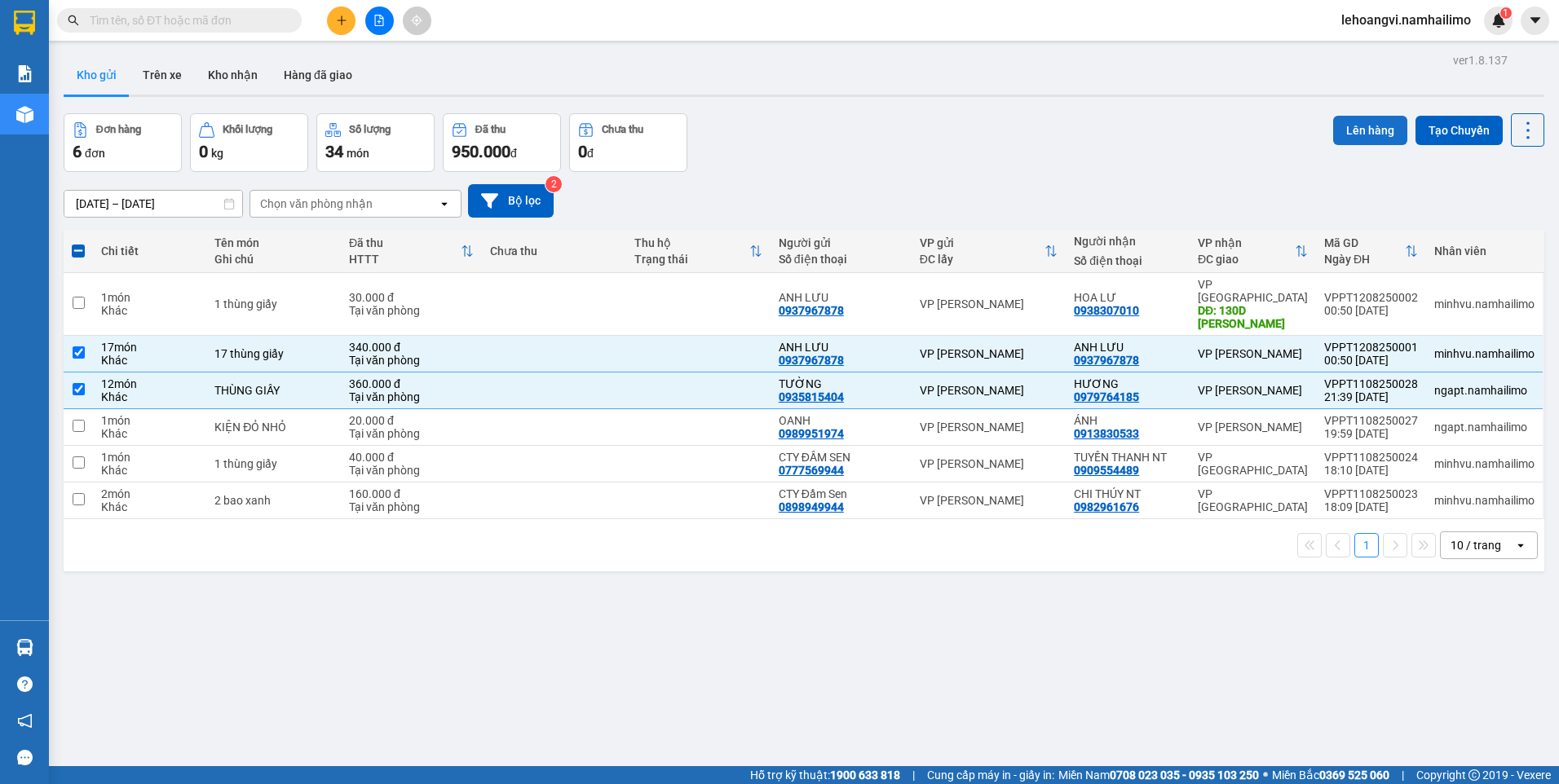
drag, startPoint x: 1362, startPoint y: 125, endPoint x: 1340, endPoint y: 127, distance: 22.1
click at [1350, 127] on button "Lên hàng" at bounding box center [1370, 130] width 74 height 30
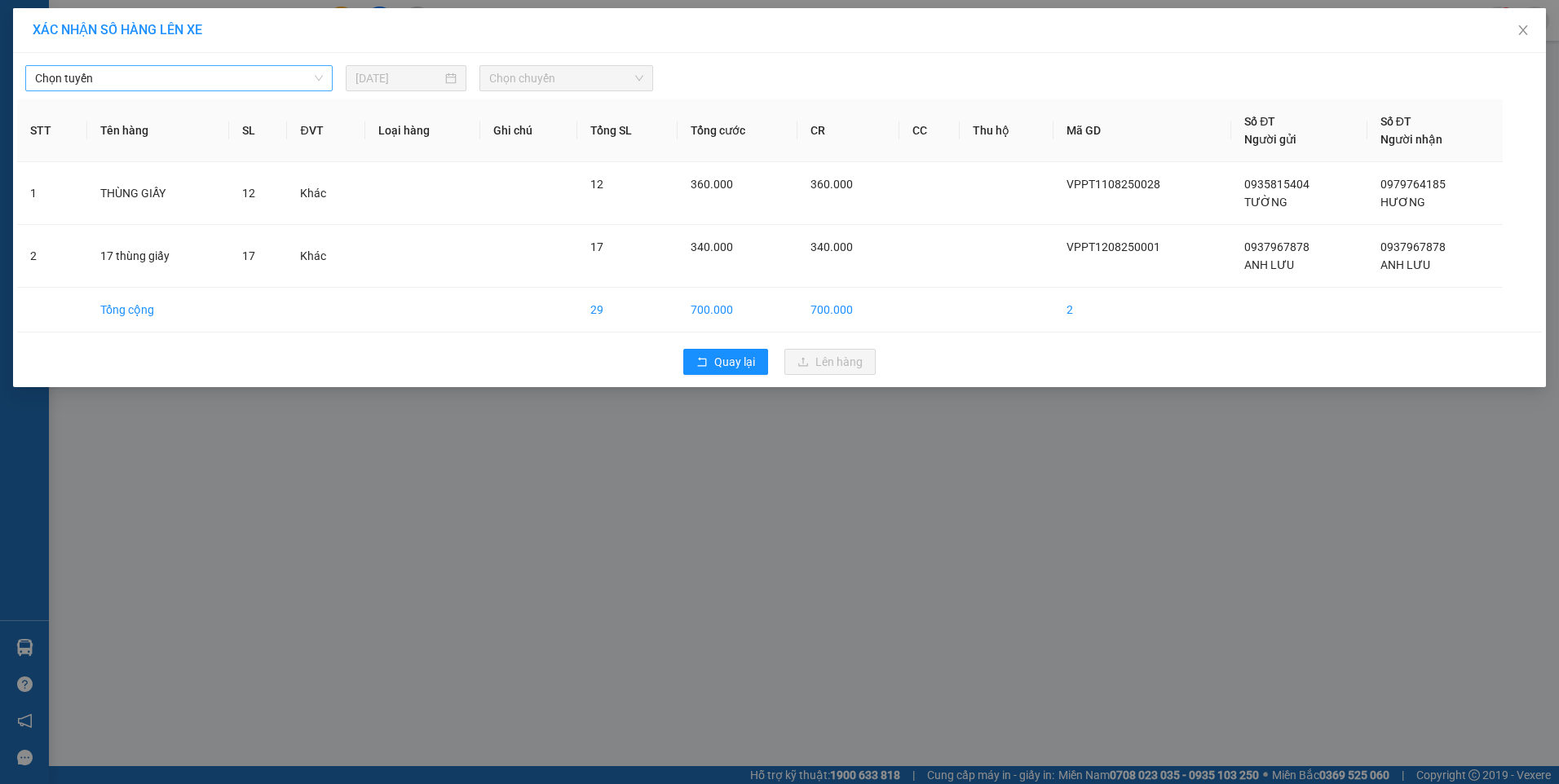
drag, startPoint x: 213, startPoint y: 69, endPoint x: 190, endPoint y: 78, distance: 24.7
click at [190, 78] on span "Chọn tuyến" at bounding box center [178, 78] width 288 height 25
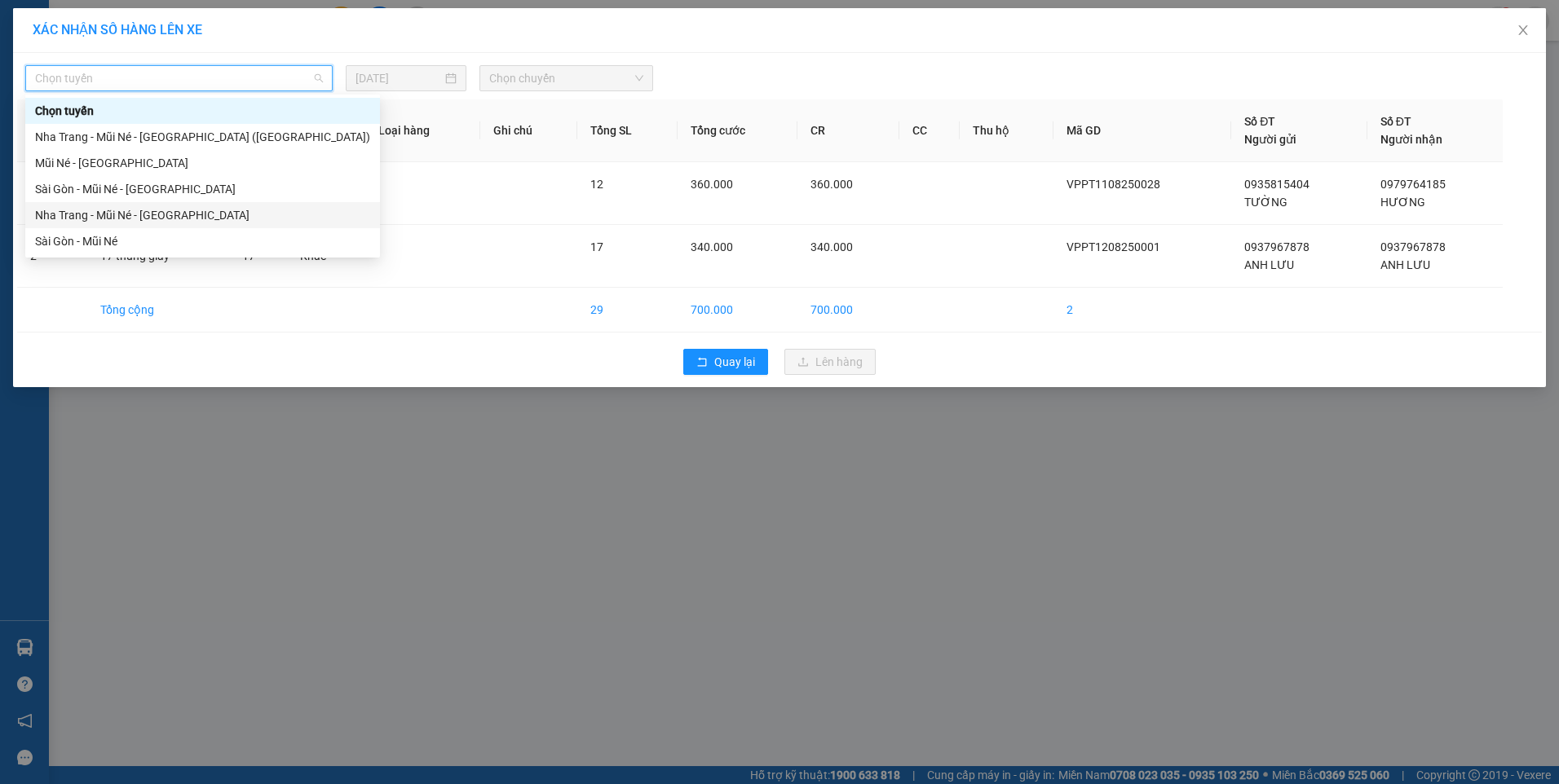
drag, startPoint x: 133, startPoint y: 222, endPoint x: 483, endPoint y: 139, distance: 359.7
click at [133, 221] on div "Nha Trang - Mũi Né - [GEOGRAPHIC_DATA]" at bounding box center [202, 215] width 336 height 18
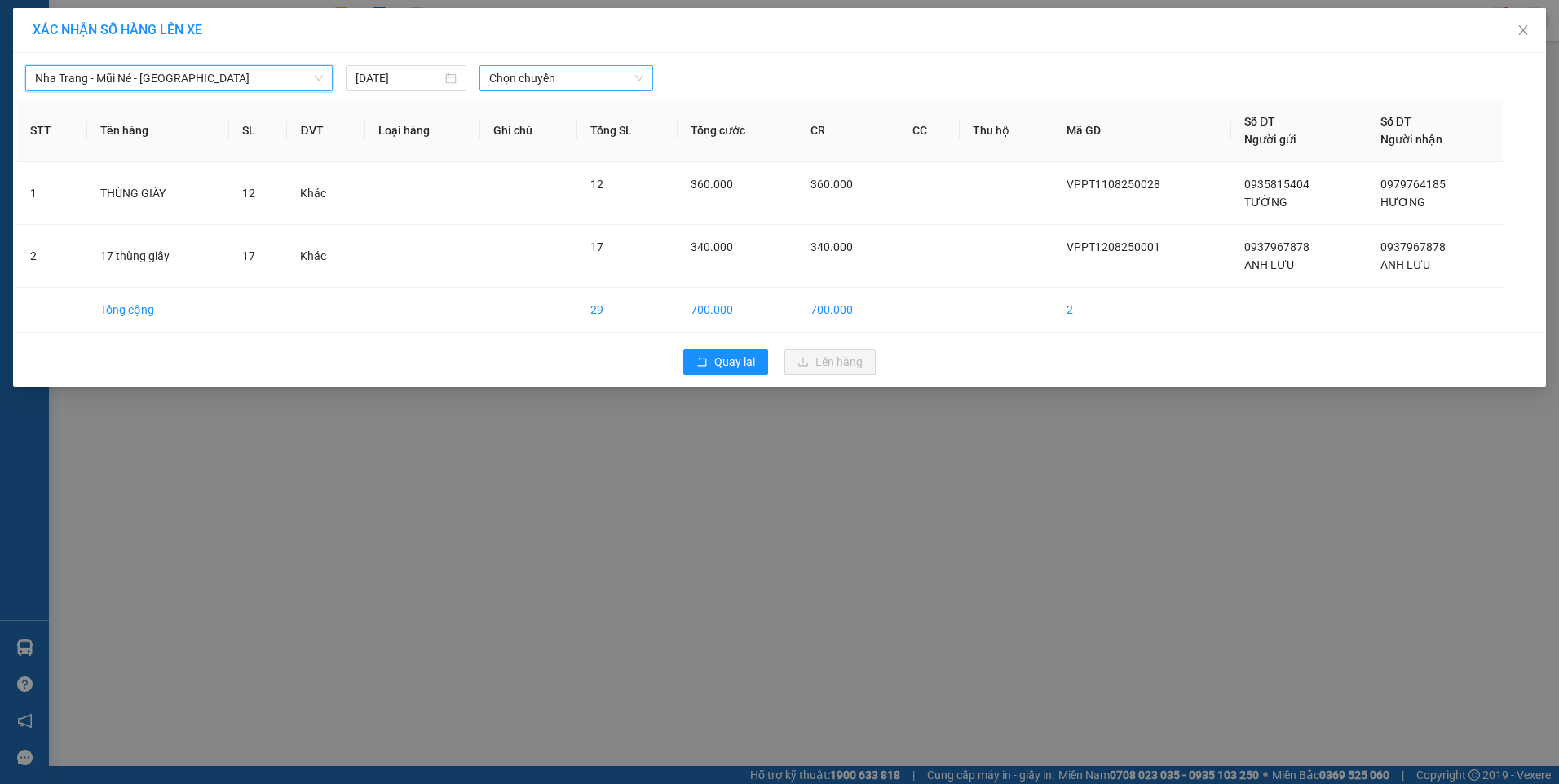
click at [580, 76] on span "Chọn chuyến" at bounding box center [566, 78] width 154 height 25
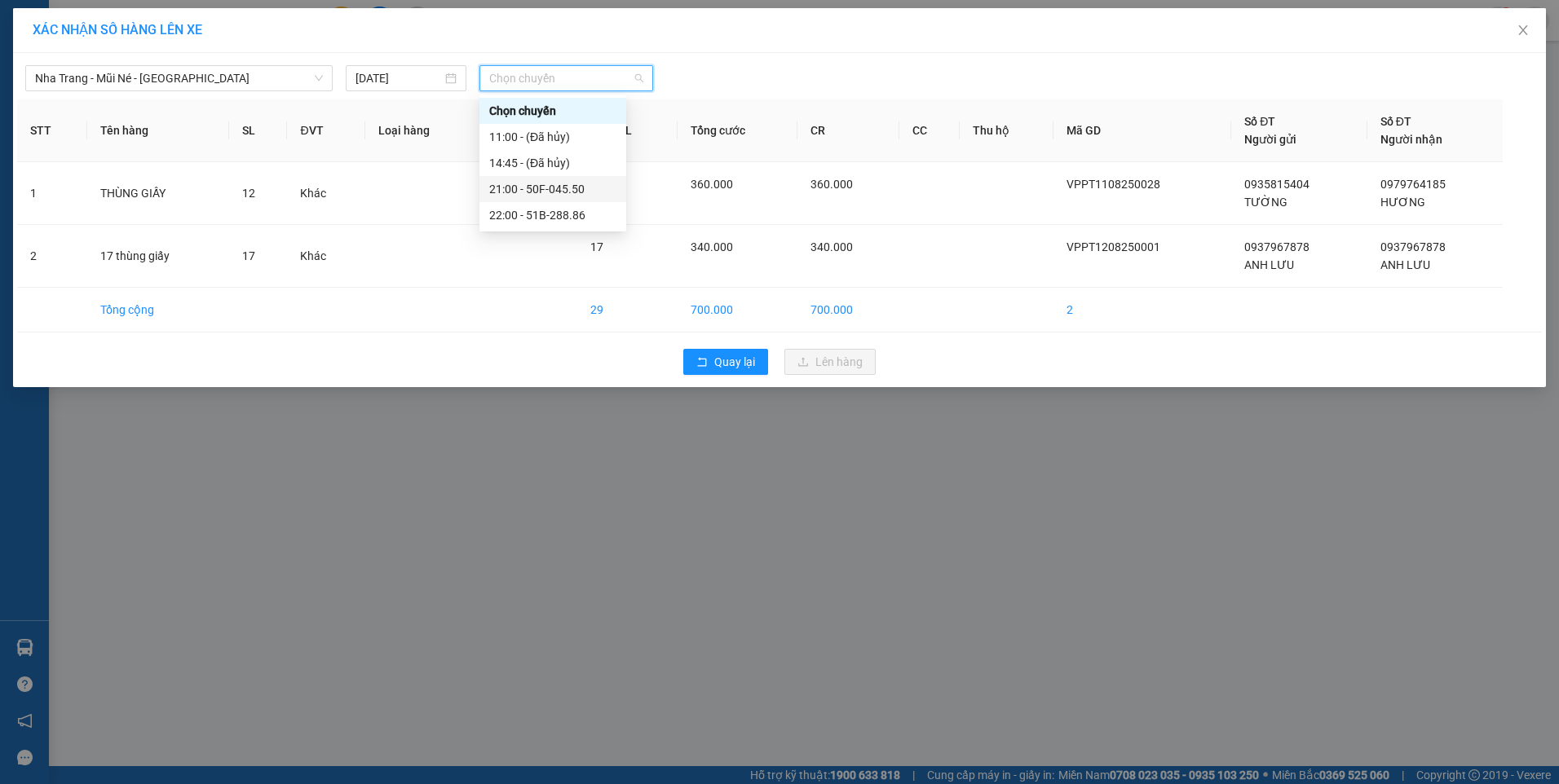
click at [580, 195] on div "21:00 - 50F-045.50" at bounding box center [553, 189] width 127 height 18
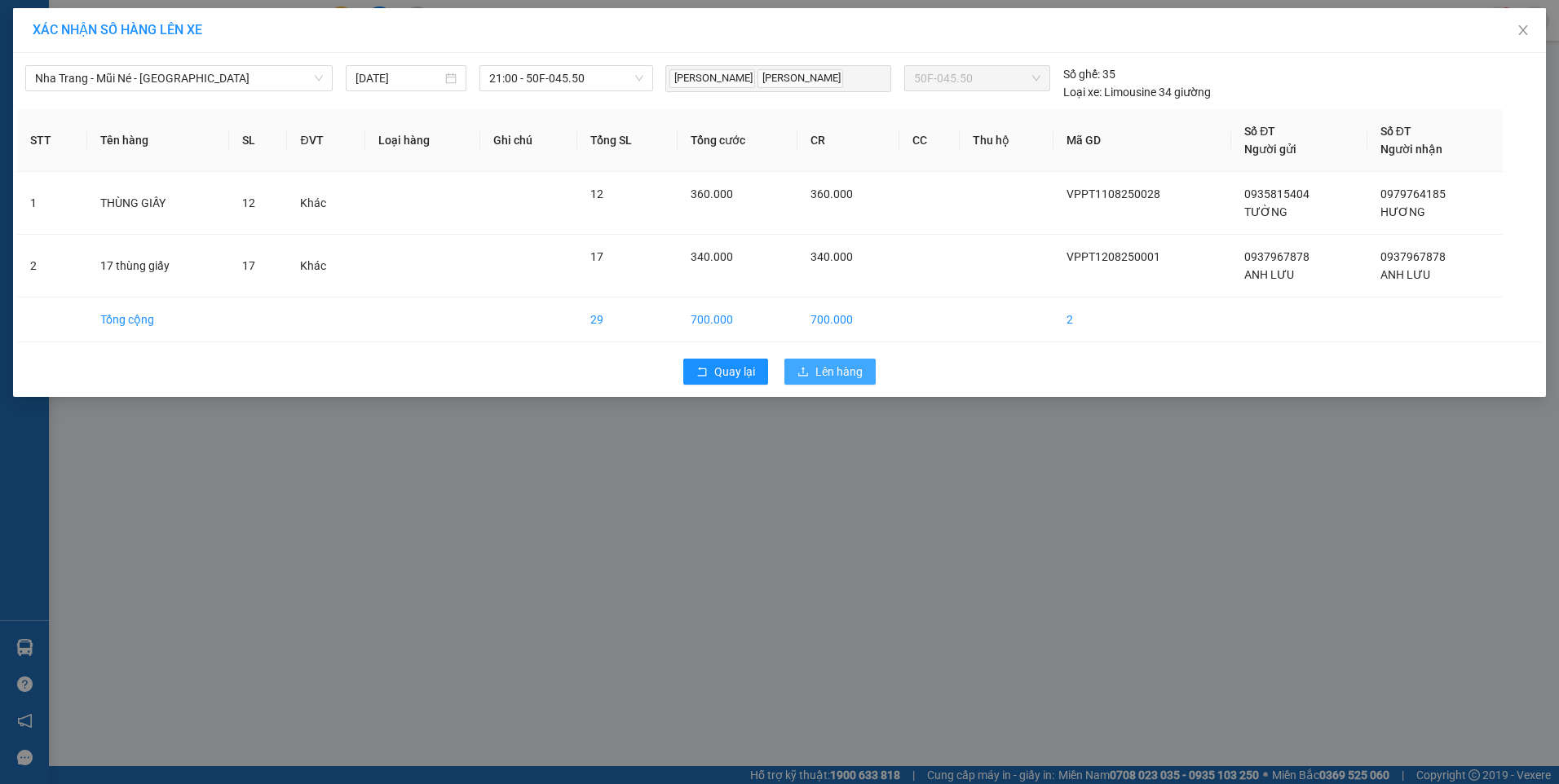
drag, startPoint x: 814, startPoint y: 354, endPoint x: 818, endPoint y: 364, distance: 10.8
click at [816, 357] on div "Quay lại Lên hàng" at bounding box center [779, 372] width 1525 height 42
click at [818, 364] on span "Lên hàng" at bounding box center [839, 371] width 48 height 18
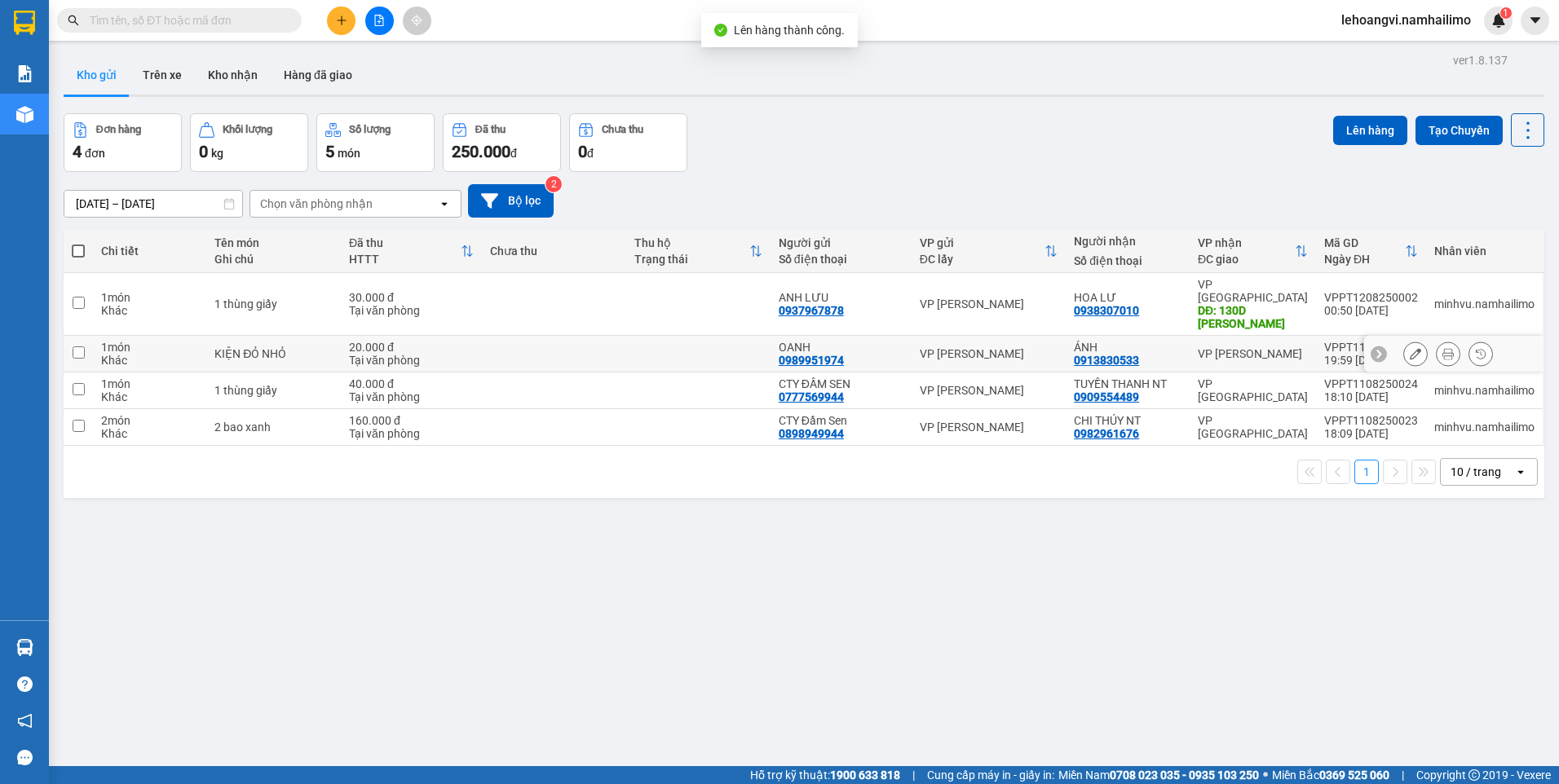
click at [1155, 348] on div "ÁNH 0913830533" at bounding box center [1127, 353] width 108 height 26
checkbox input "true"
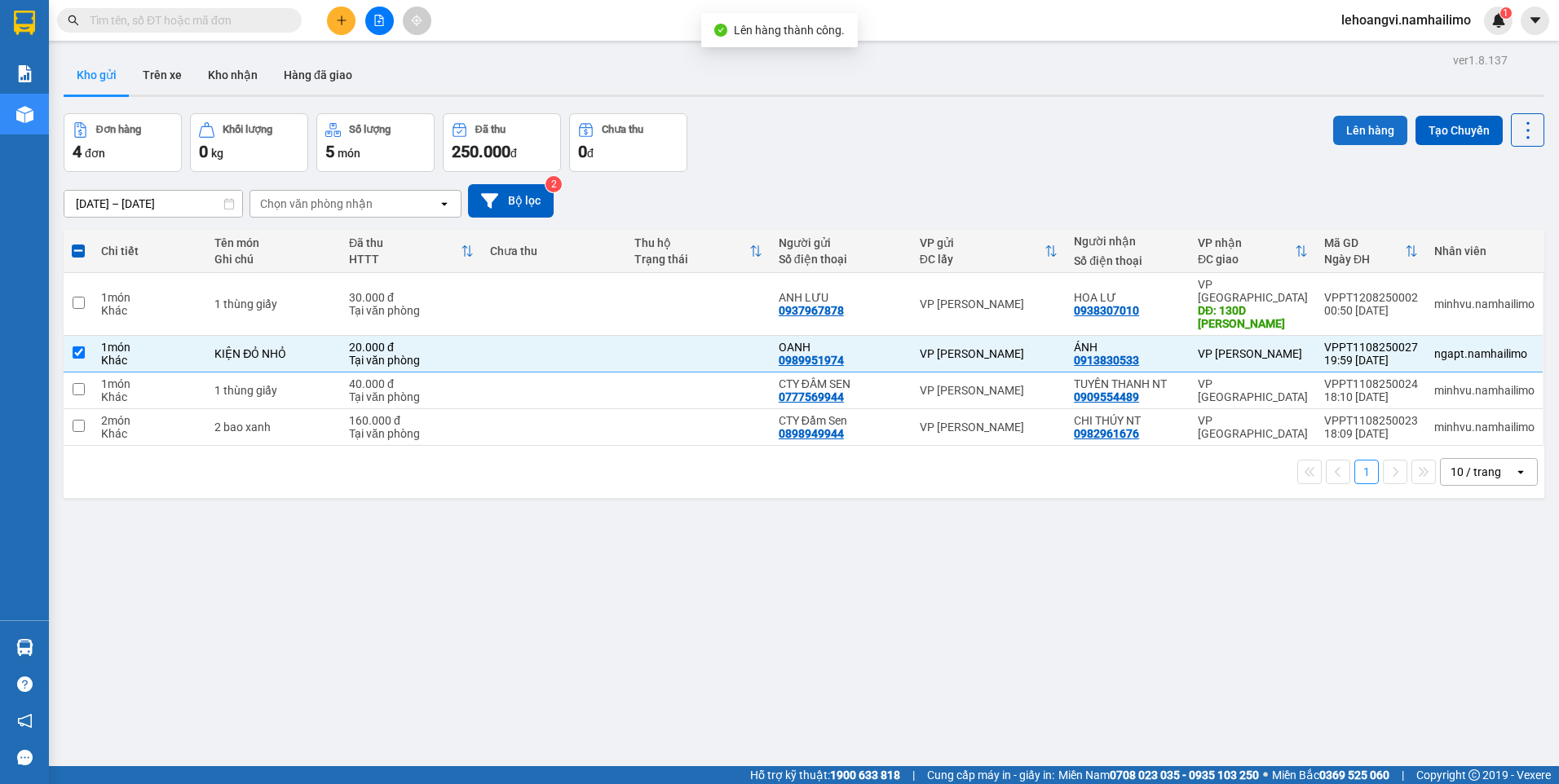
click at [1354, 119] on button "Lên hàng" at bounding box center [1370, 130] width 74 height 30
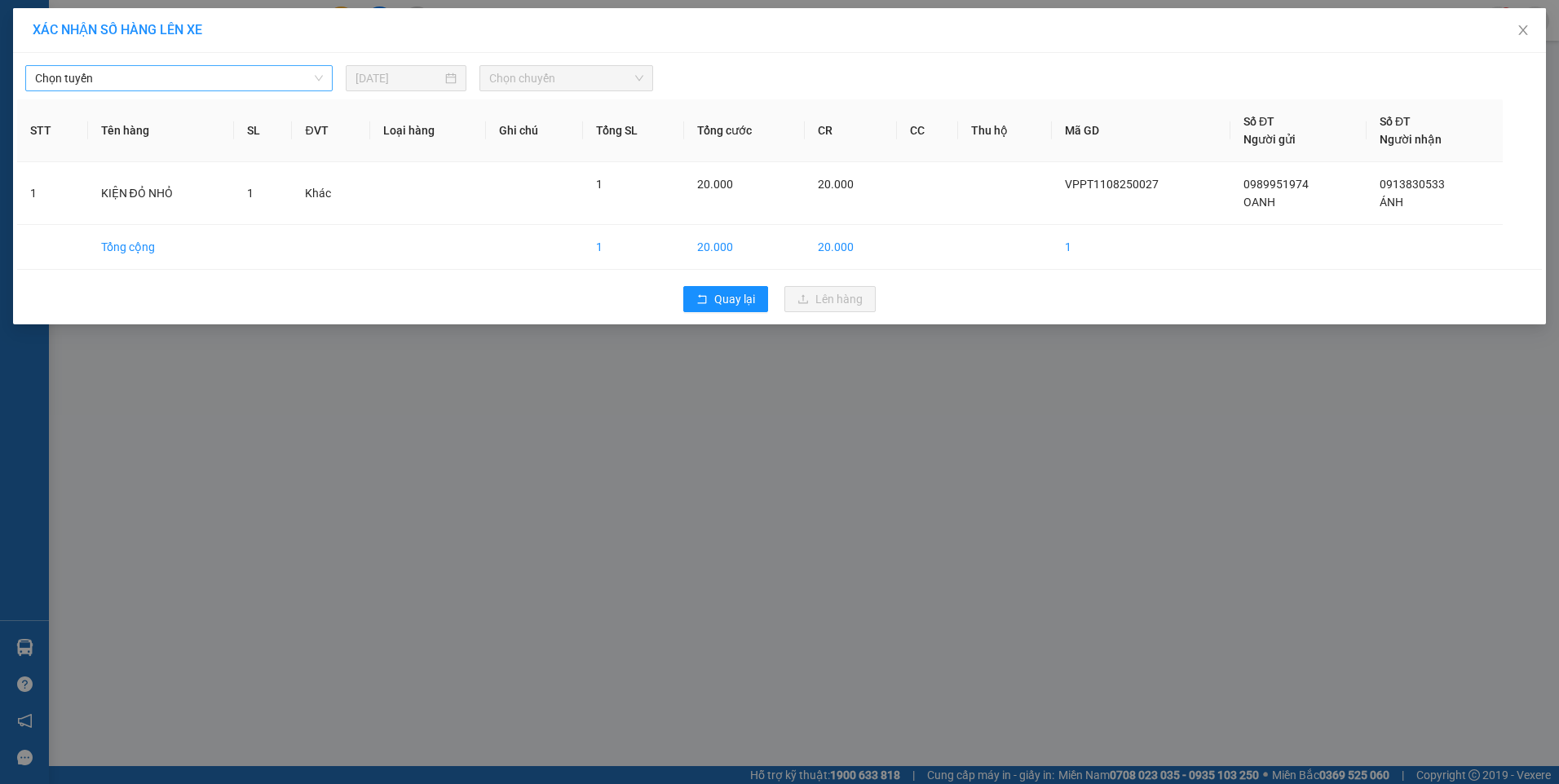
click at [200, 71] on span "Chọn tuyến" at bounding box center [178, 78] width 288 height 25
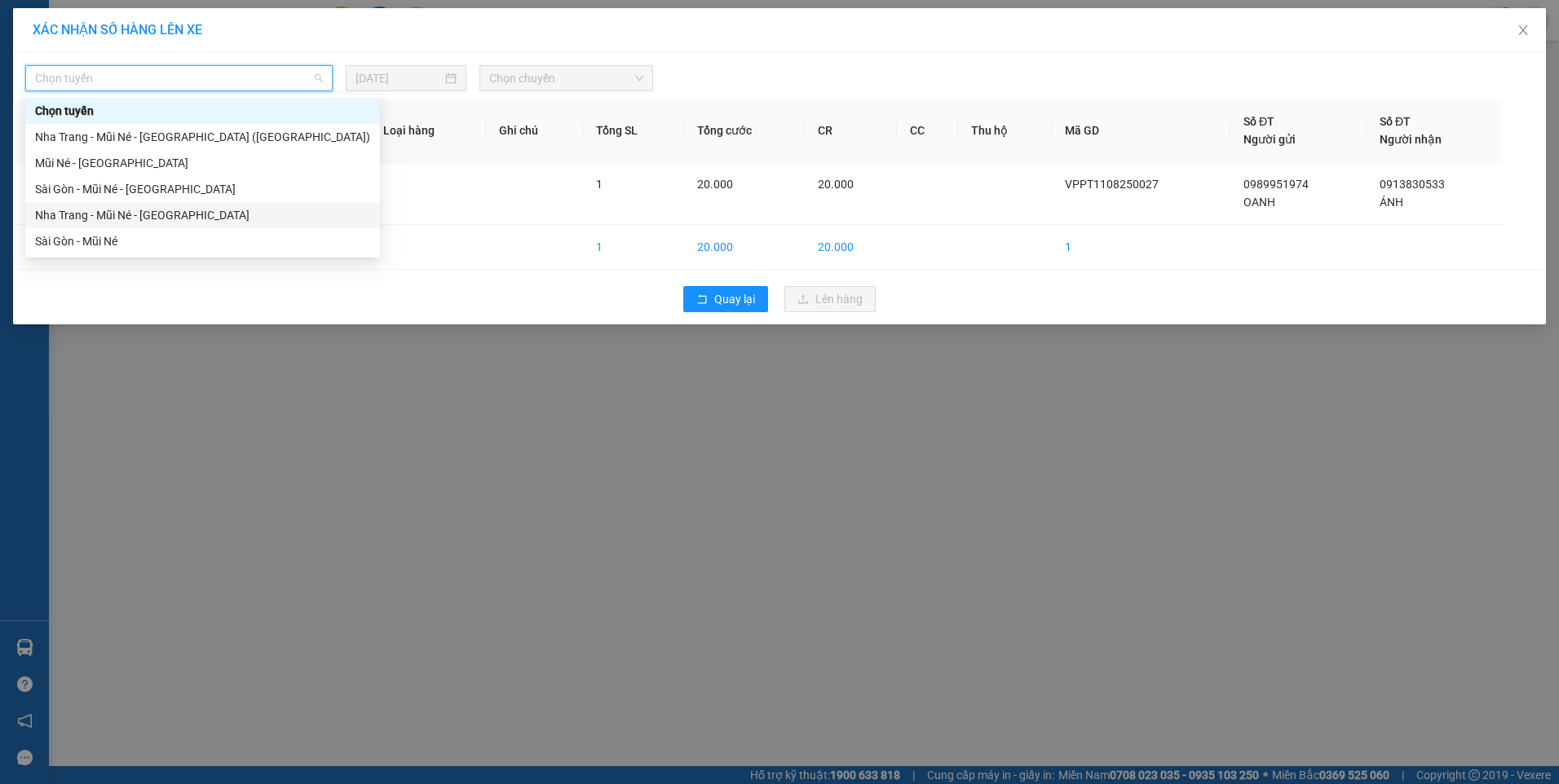
click at [178, 216] on div "Nha Trang - Mũi Né - [GEOGRAPHIC_DATA]" at bounding box center [202, 215] width 336 height 18
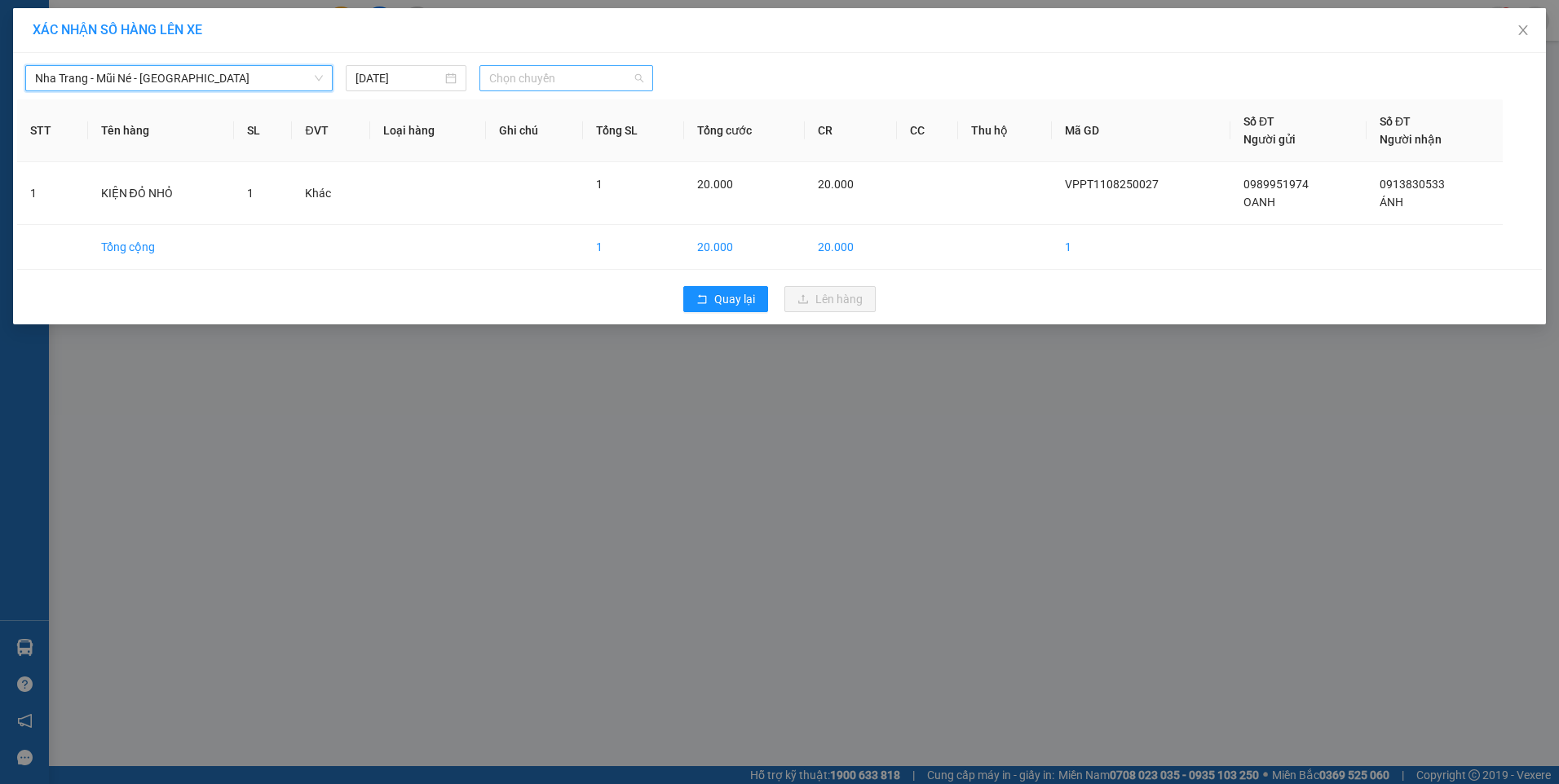
click at [582, 82] on span "Chọn chuyến" at bounding box center [566, 78] width 154 height 25
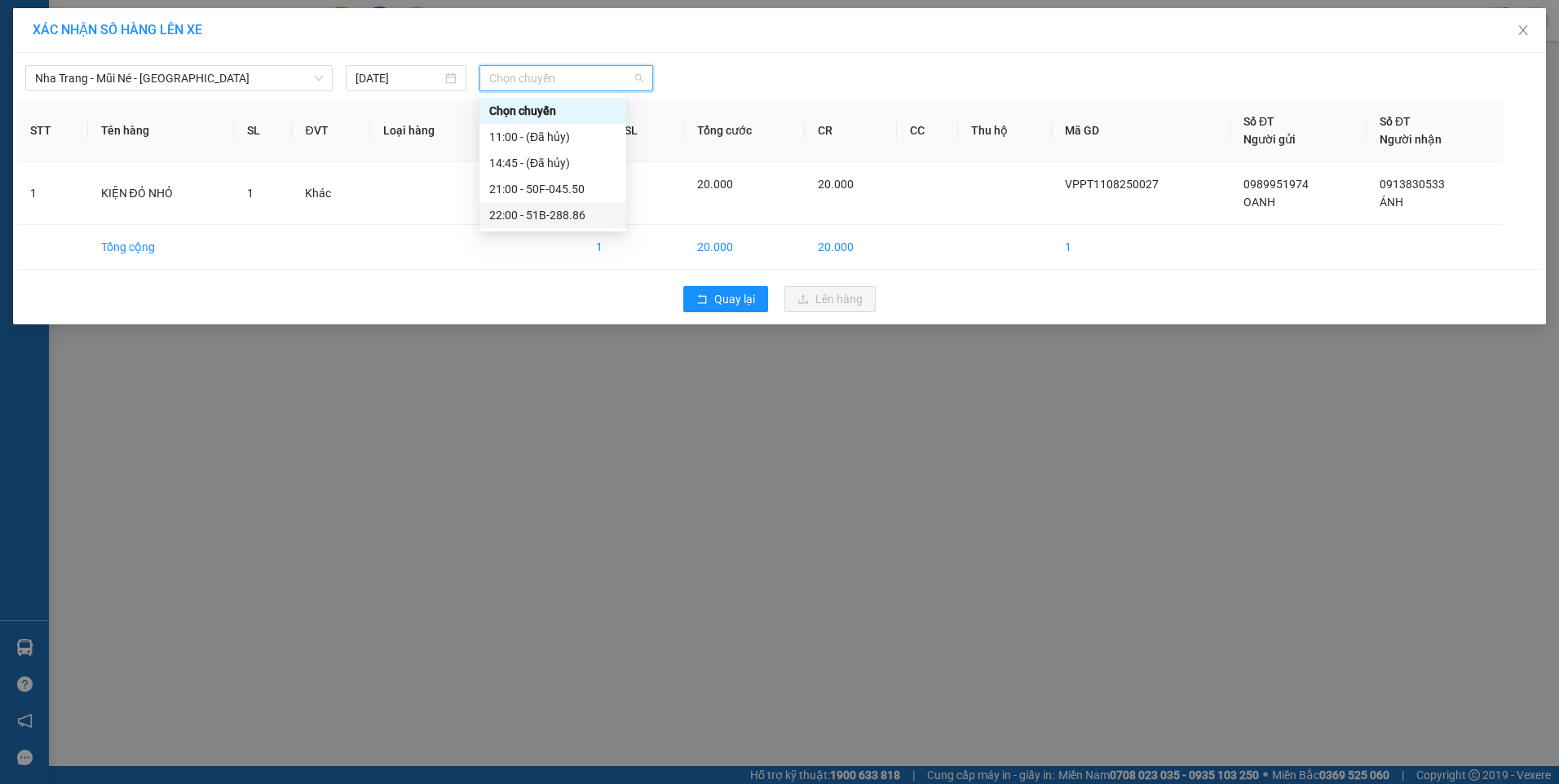
click at [573, 214] on div "22:00 - 51B-288.86" at bounding box center [553, 215] width 127 height 18
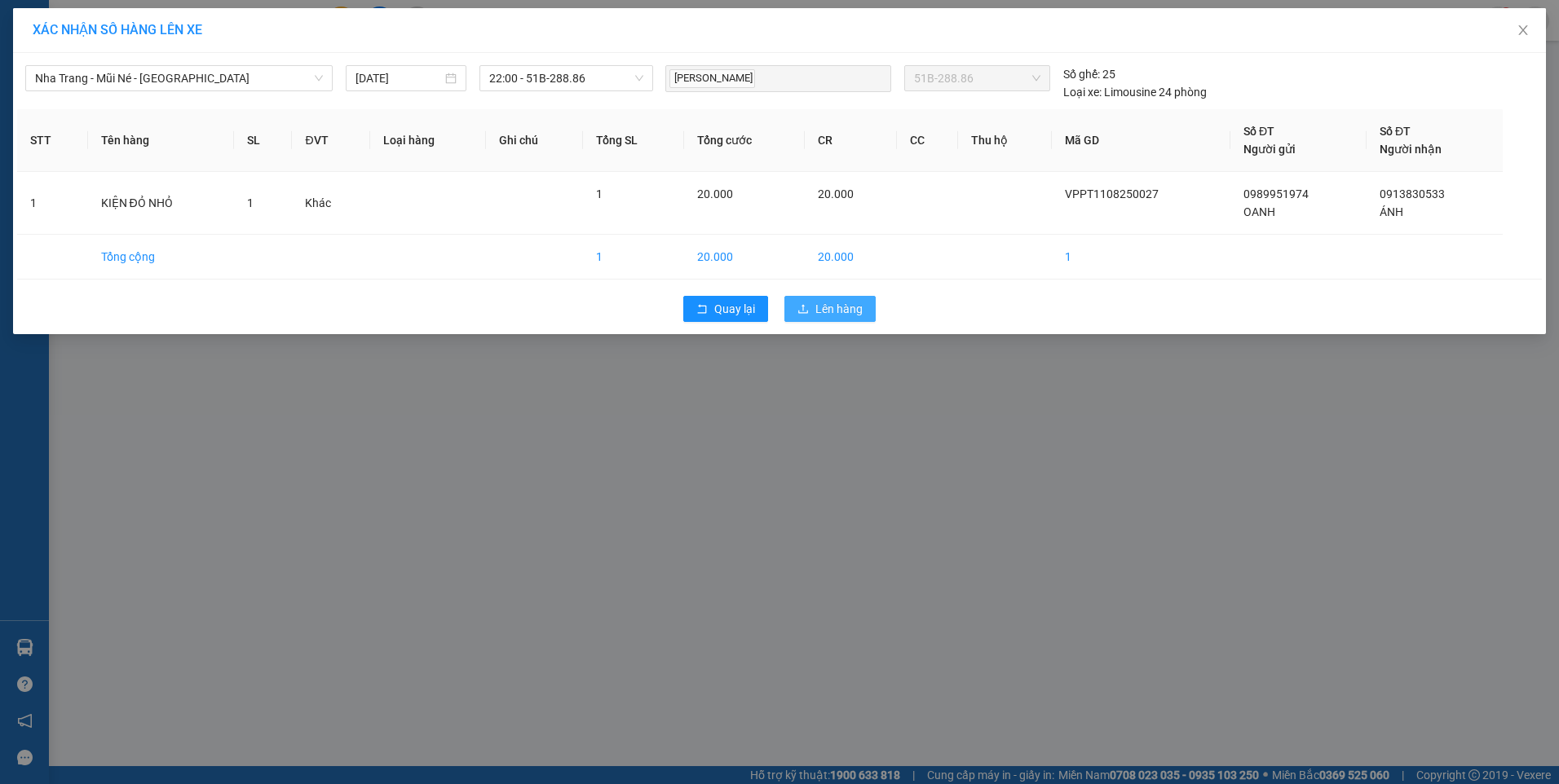
click at [842, 310] on span "Lên hàng" at bounding box center [839, 308] width 48 height 18
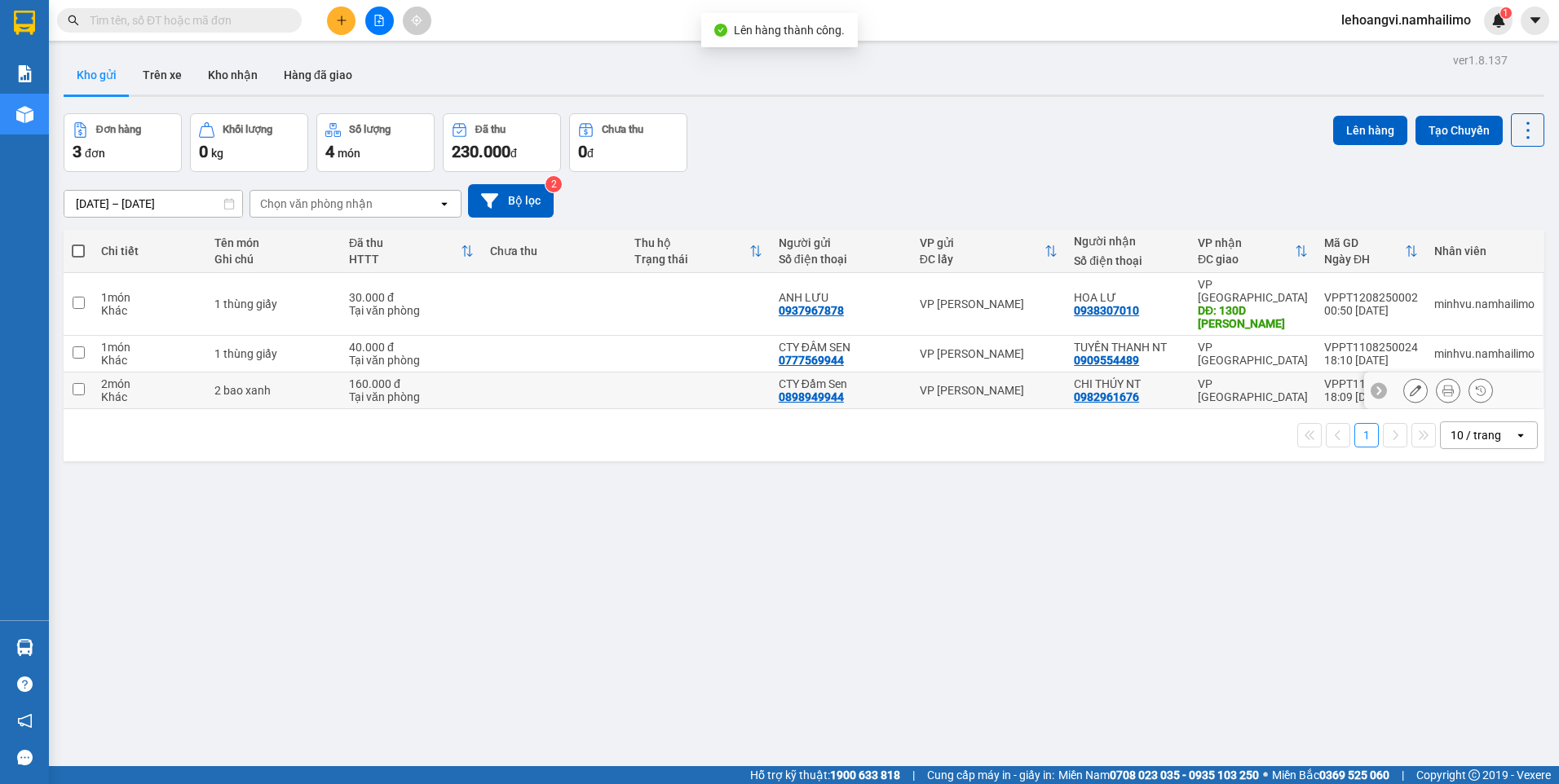
drag, startPoint x: 900, startPoint y: 372, endPoint x: 918, endPoint y: 341, distance: 35.8
click at [901, 377] on div "CTY Đầm Sen" at bounding box center [841, 383] width 125 height 13
checkbox input "true"
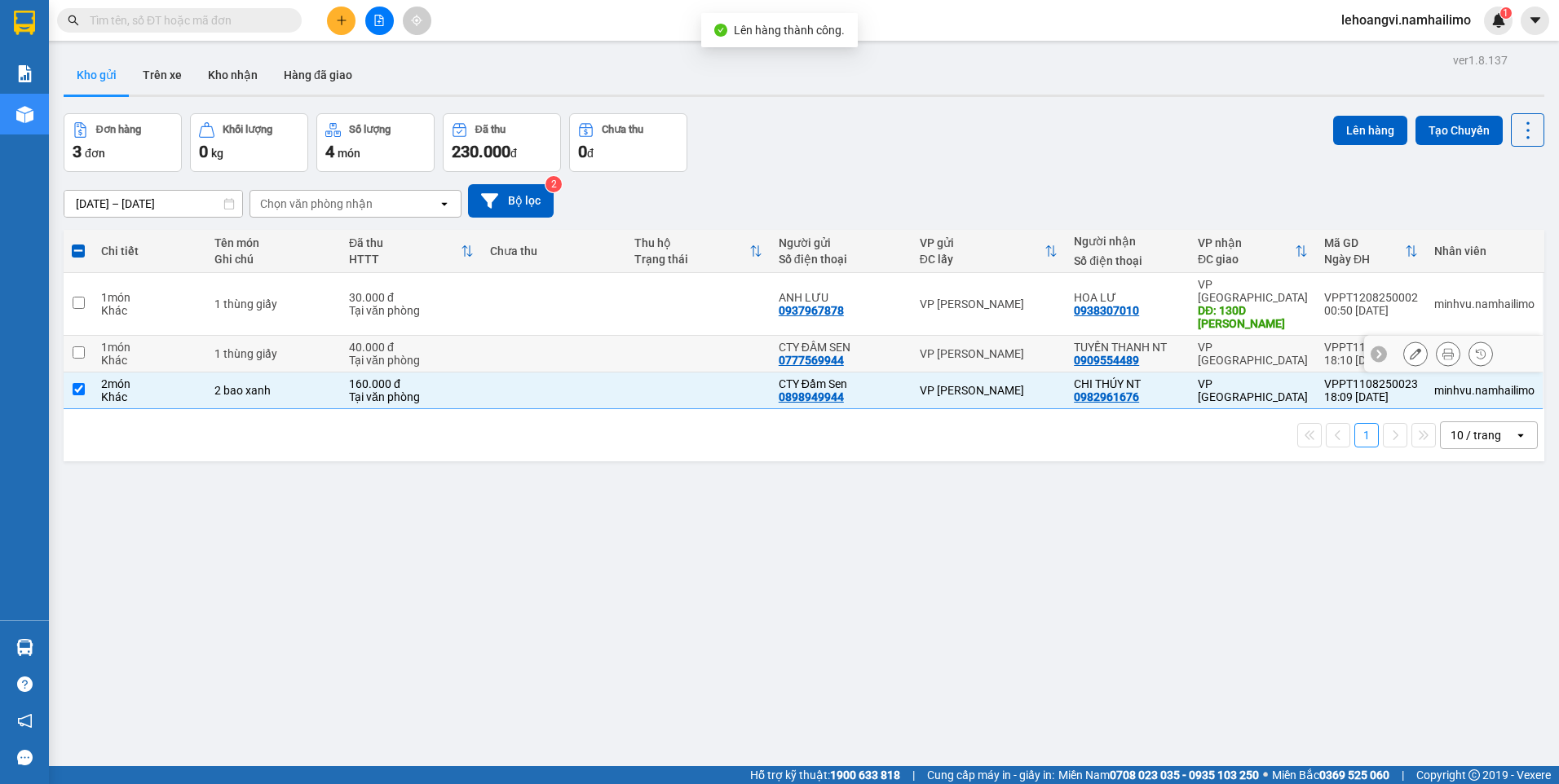
click at [918, 341] on td "VP [PERSON_NAME]" at bounding box center [989, 353] width 155 height 37
checkbox input "true"
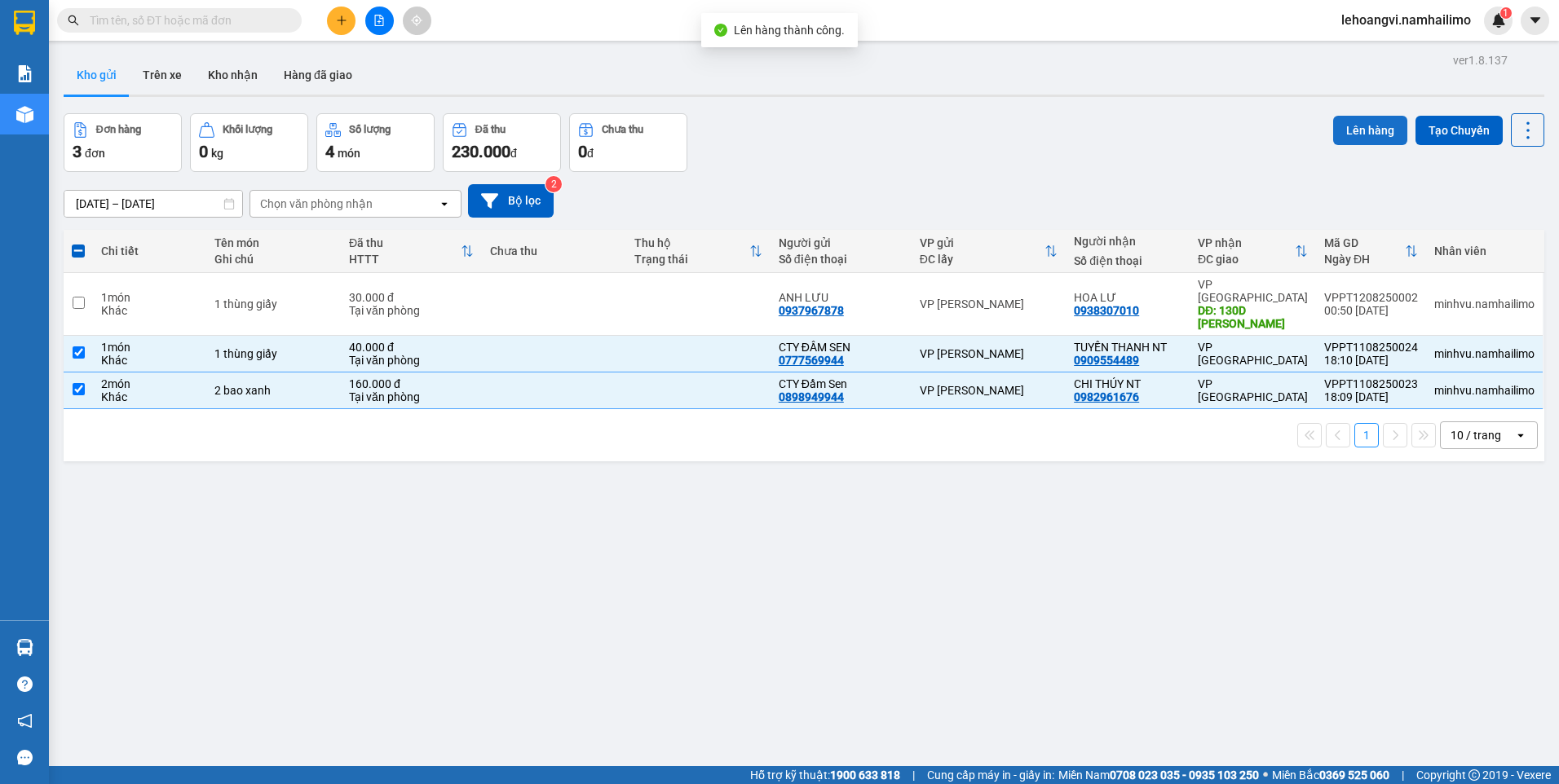
click at [1333, 130] on button "Lên hàng" at bounding box center [1370, 130] width 74 height 30
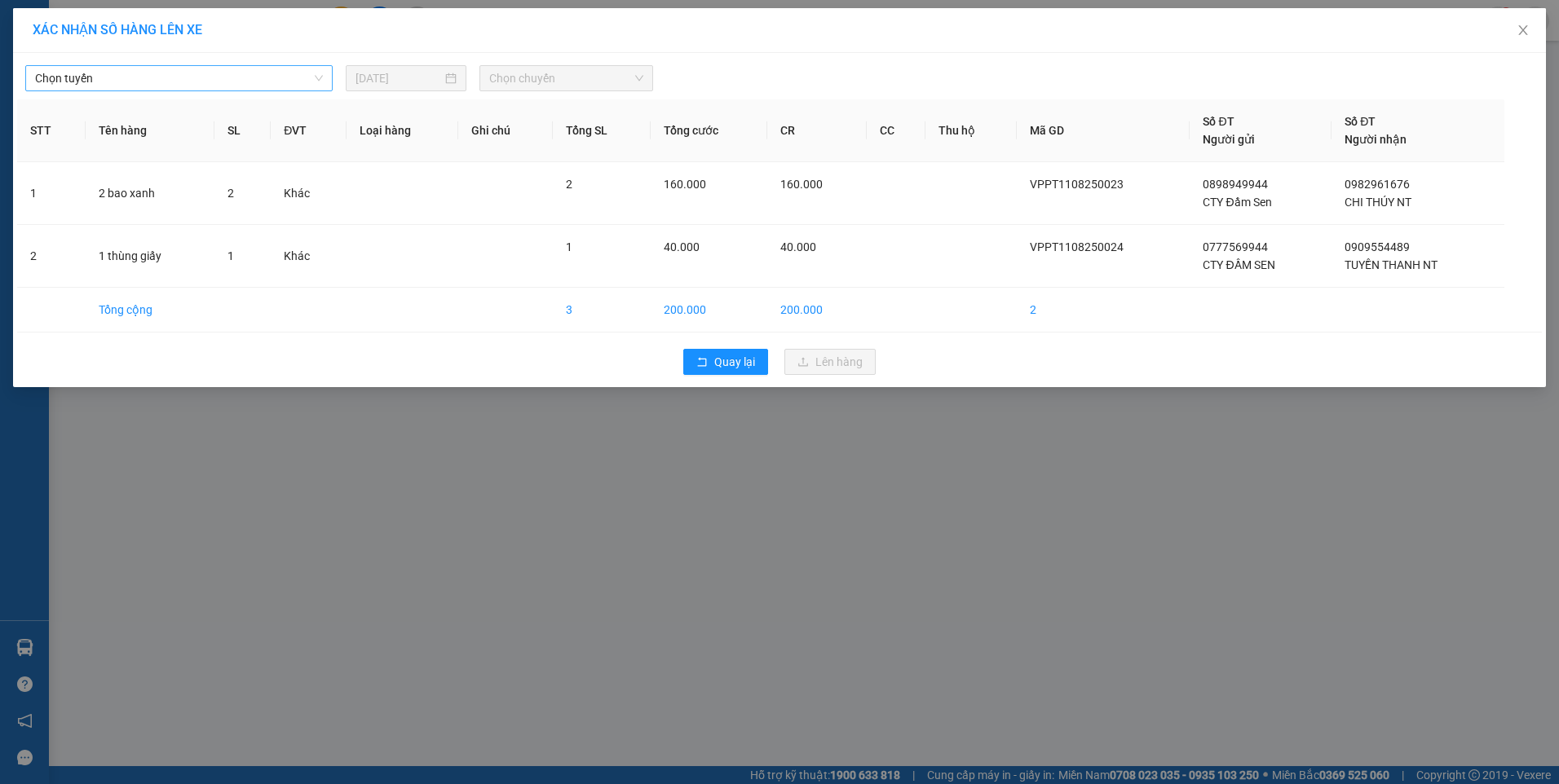
click at [279, 71] on span "Chọn tuyến" at bounding box center [178, 78] width 288 height 25
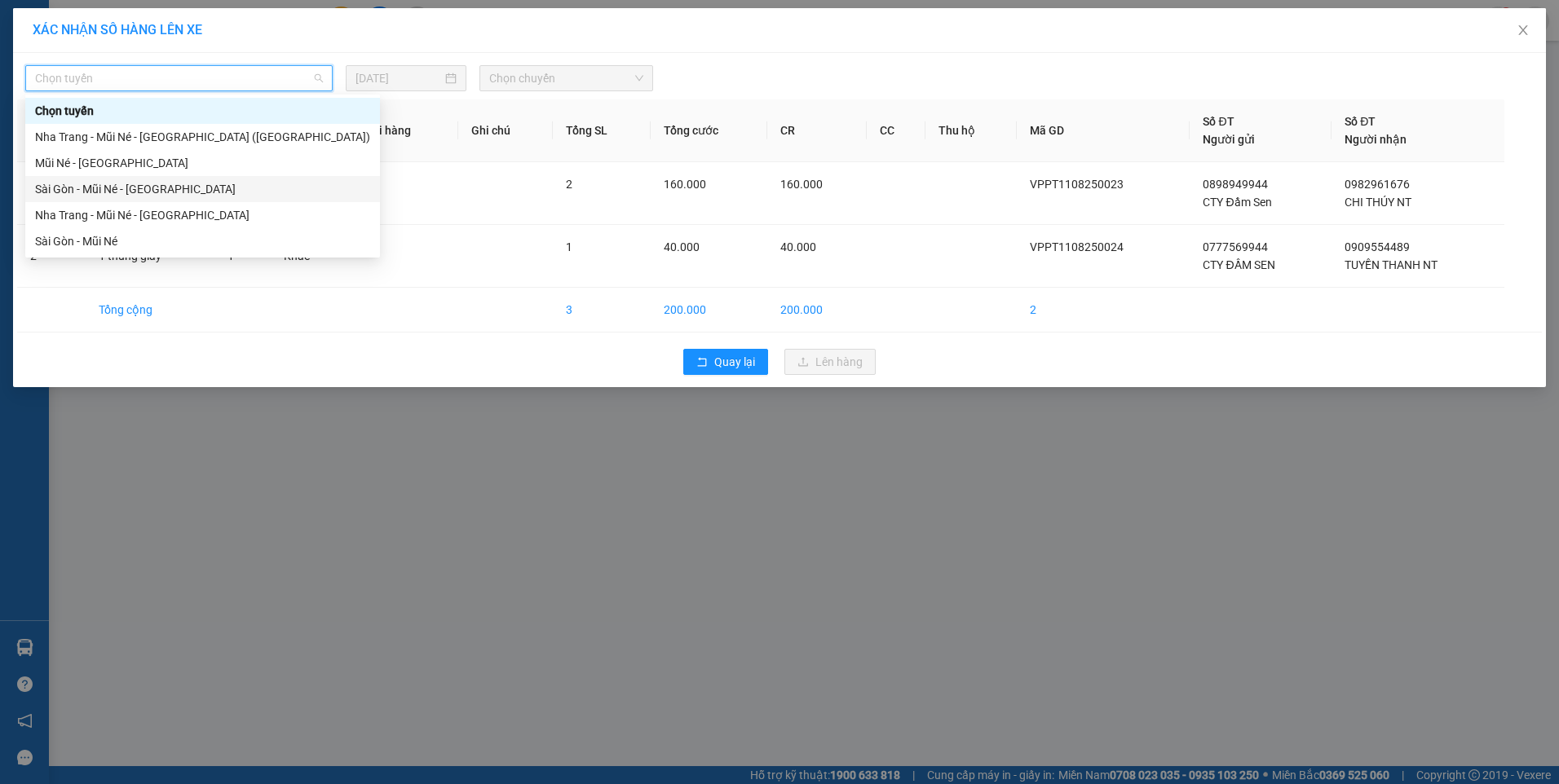
click at [247, 190] on div "Sài Gòn - Mũi Né - [GEOGRAPHIC_DATA]" at bounding box center [202, 189] width 336 height 18
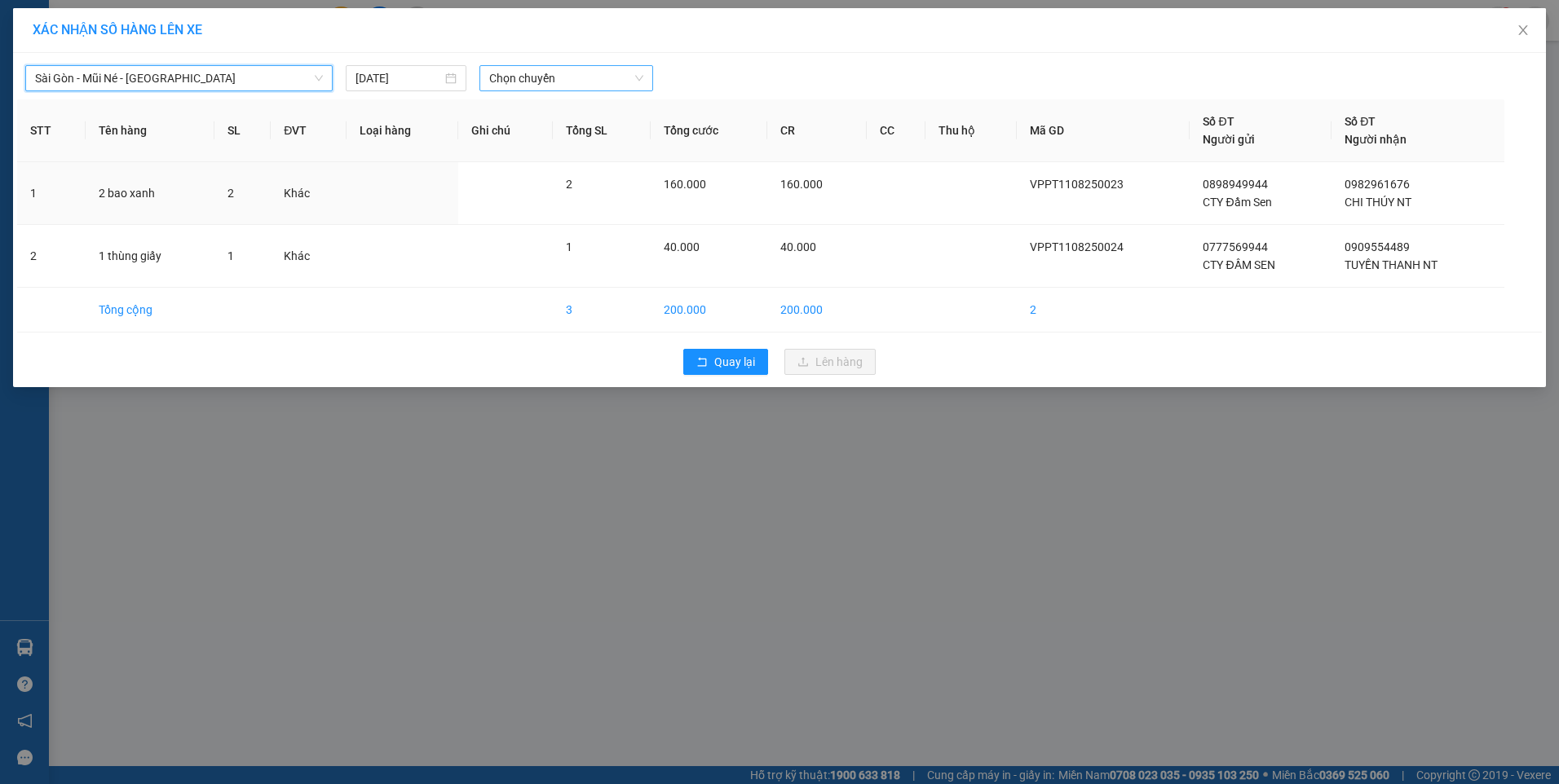
click at [607, 79] on span "Chọn chuyến" at bounding box center [566, 78] width 154 height 25
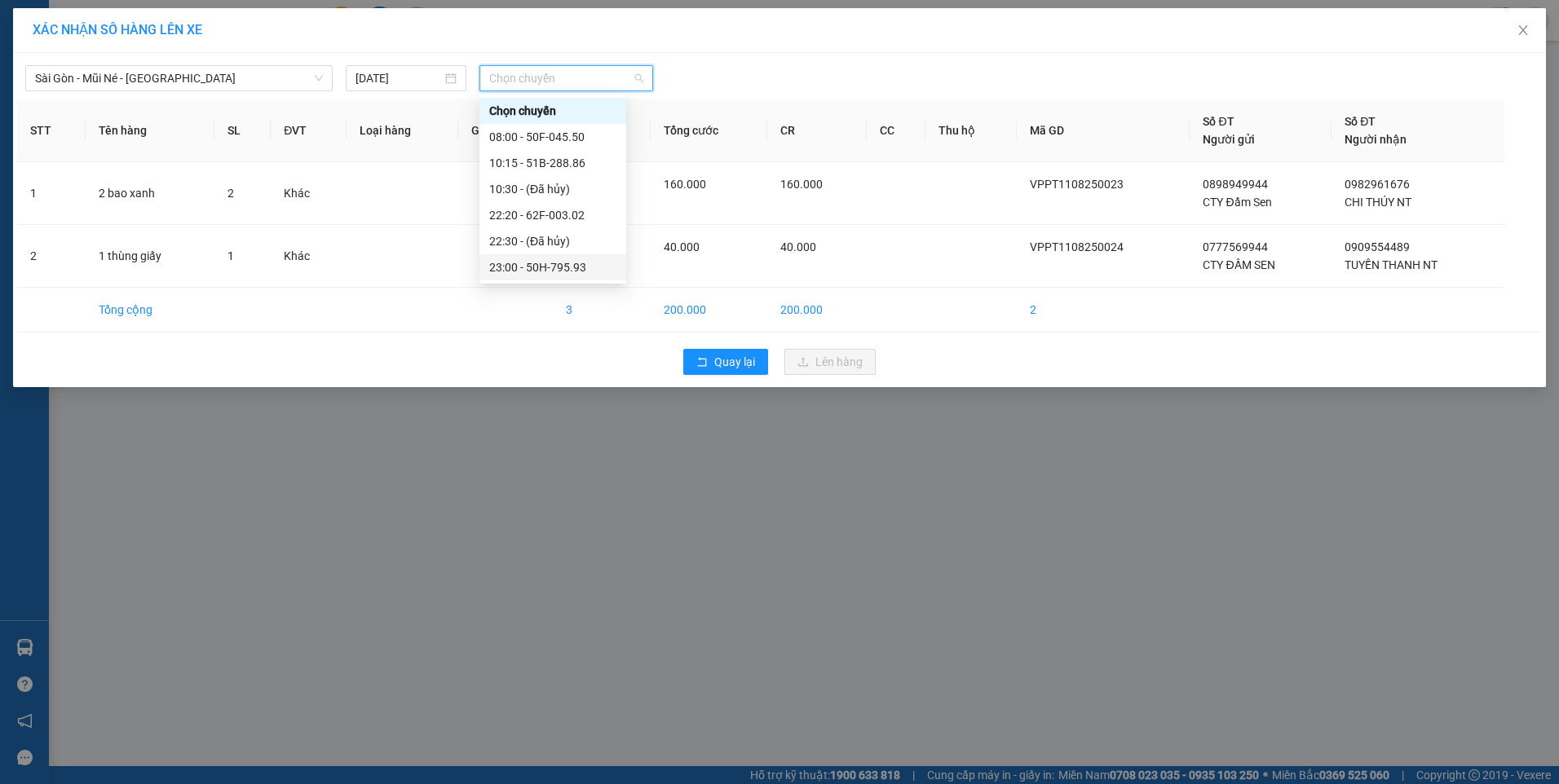
click at [569, 267] on div "23:00 - 50H-795.93" at bounding box center [553, 267] width 127 height 18
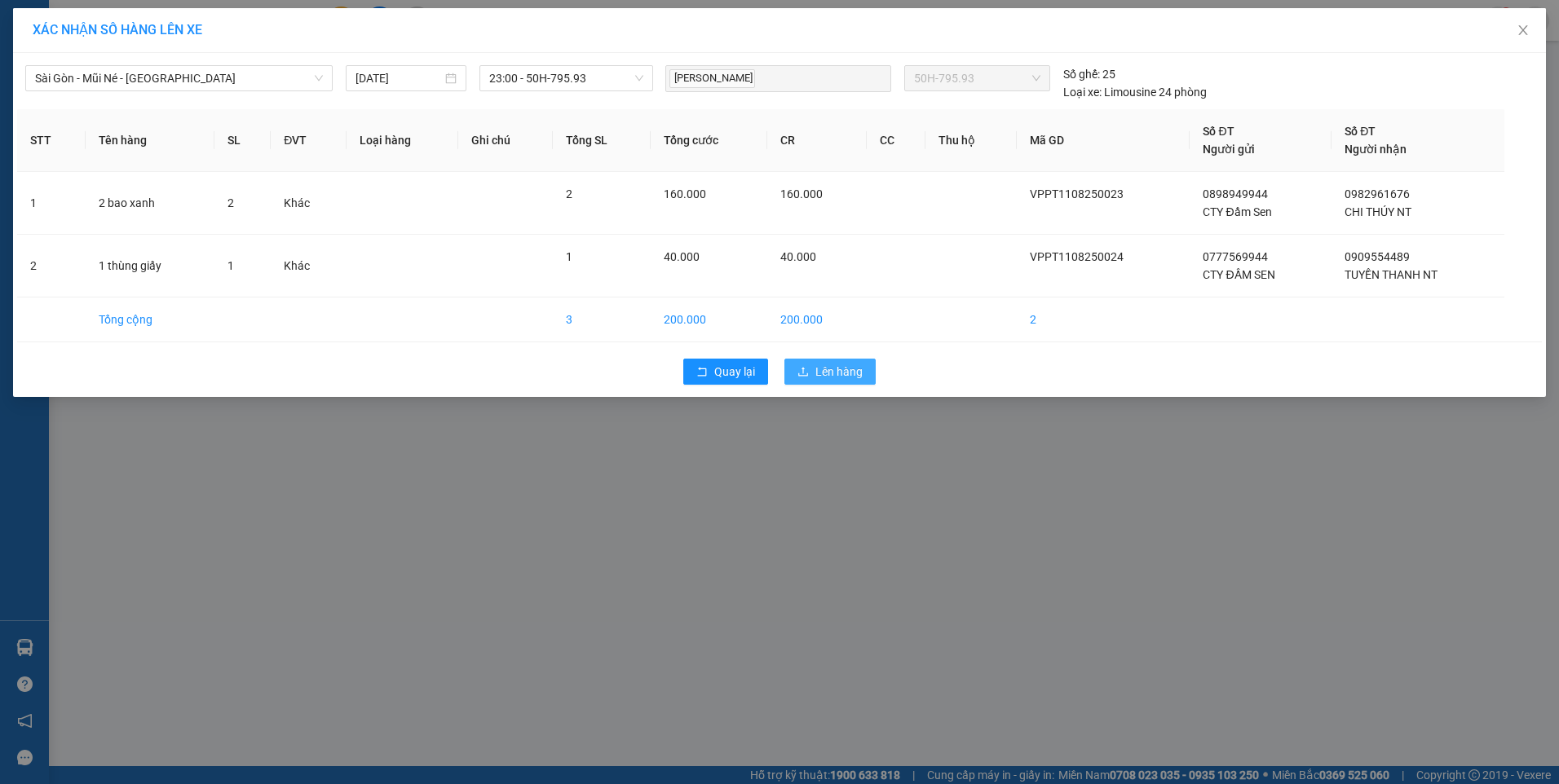
click at [846, 375] on span "Lên hàng" at bounding box center [839, 371] width 48 height 18
